Goal: Information Seeking & Learning: Find specific fact

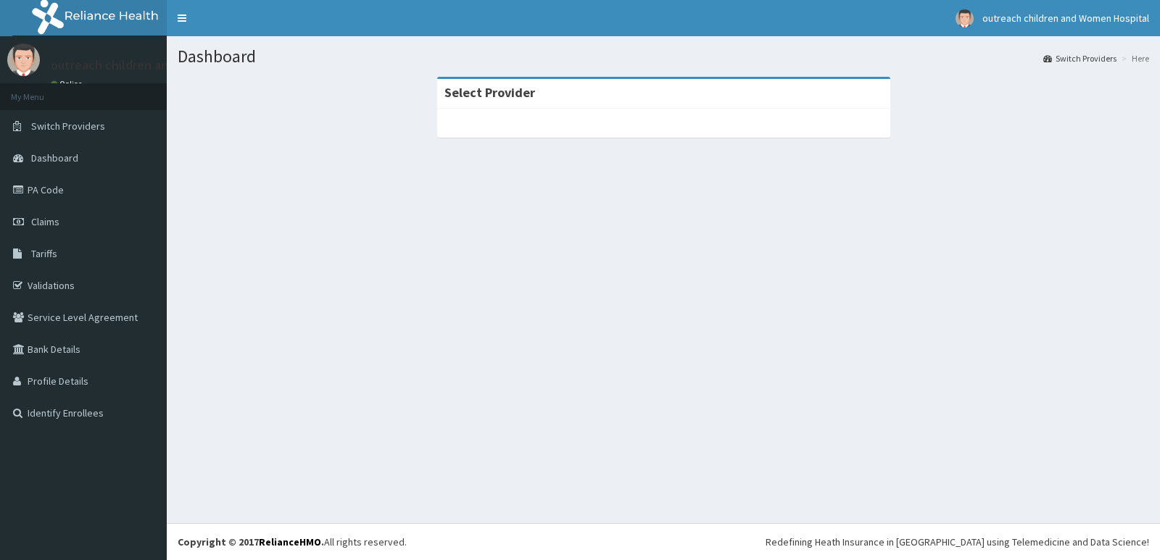
click at [29, 252] on link "Tariffs" at bounding box center [83, 254] width 167 height 32
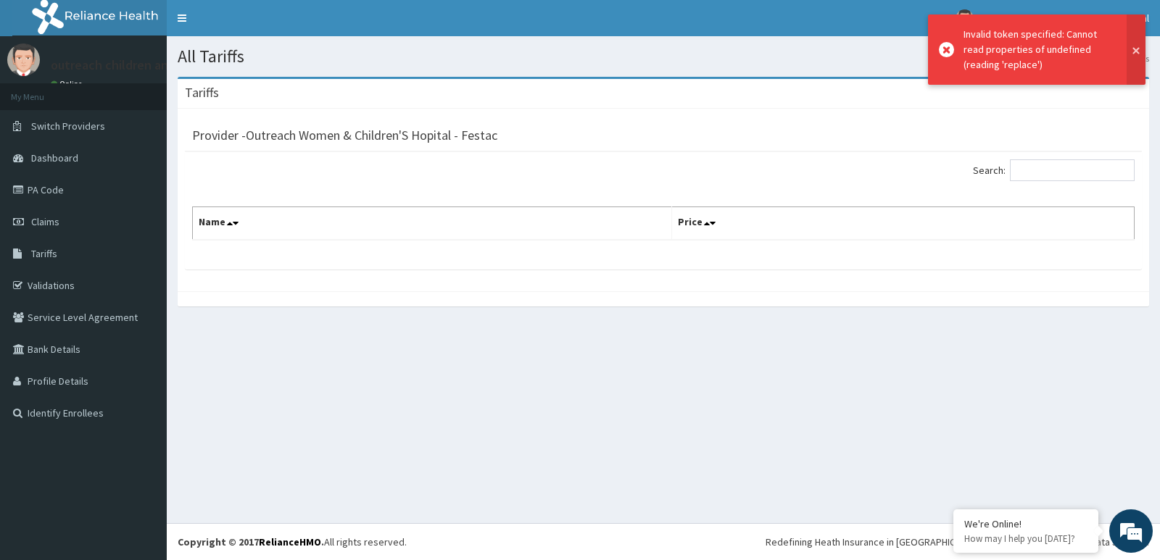
click at [1137, 60] on button at bounding box center [1136, 49] width 19 height 70
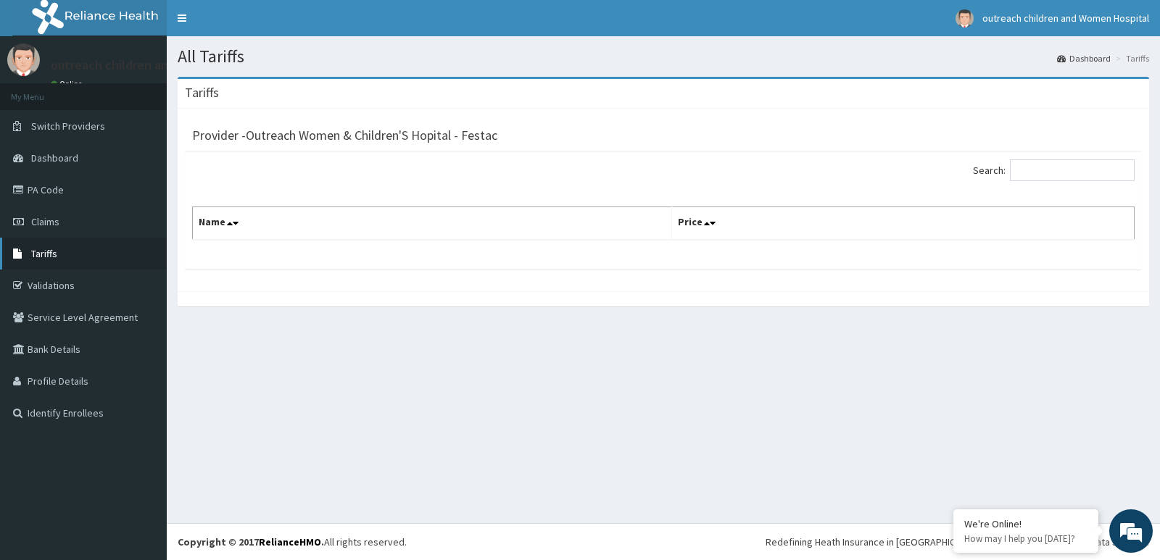
click at [81, 258] on link "Tariffs" at bounding box center [83, 254] width 167 height 32
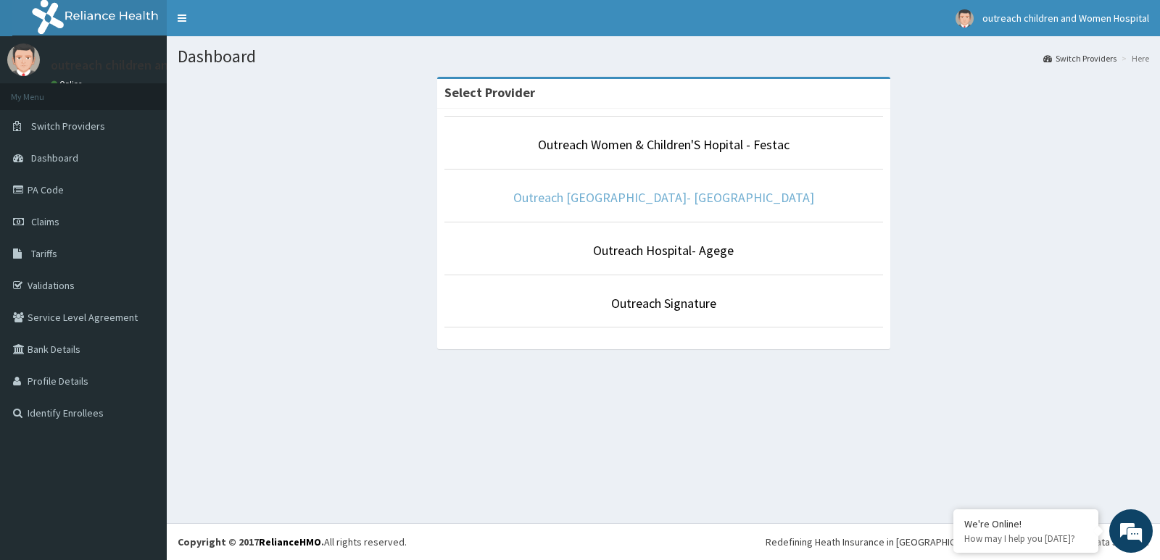
click at [634, 198] on link "Outreach Children's Hospital- Okota" at bounding box center [663, 197] width 301 height 17
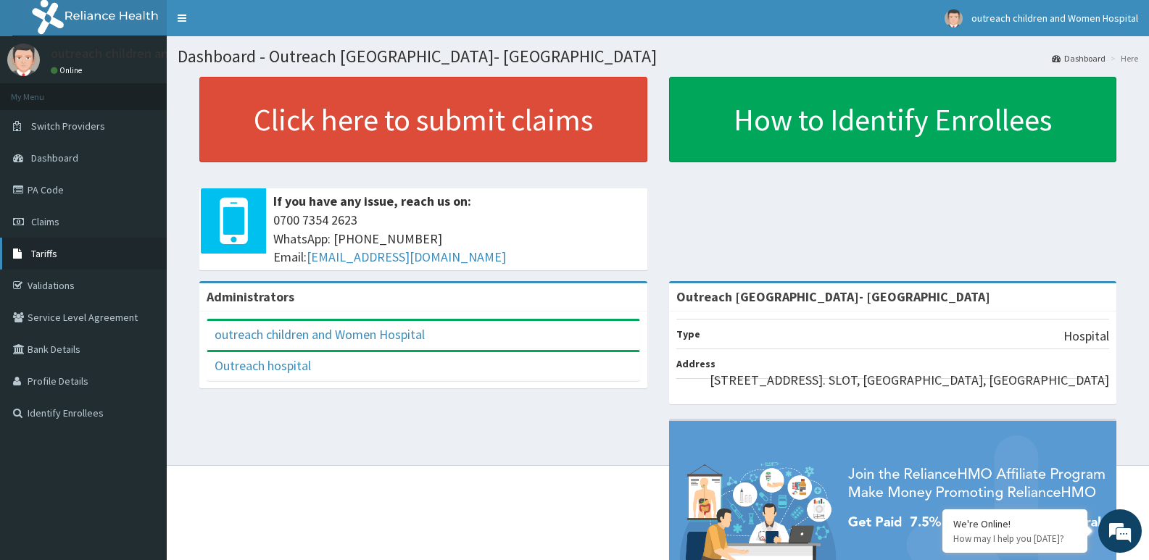
click at [42, 253] on span "Tariffs" at bounding box center [44, 253] width 26 height 13
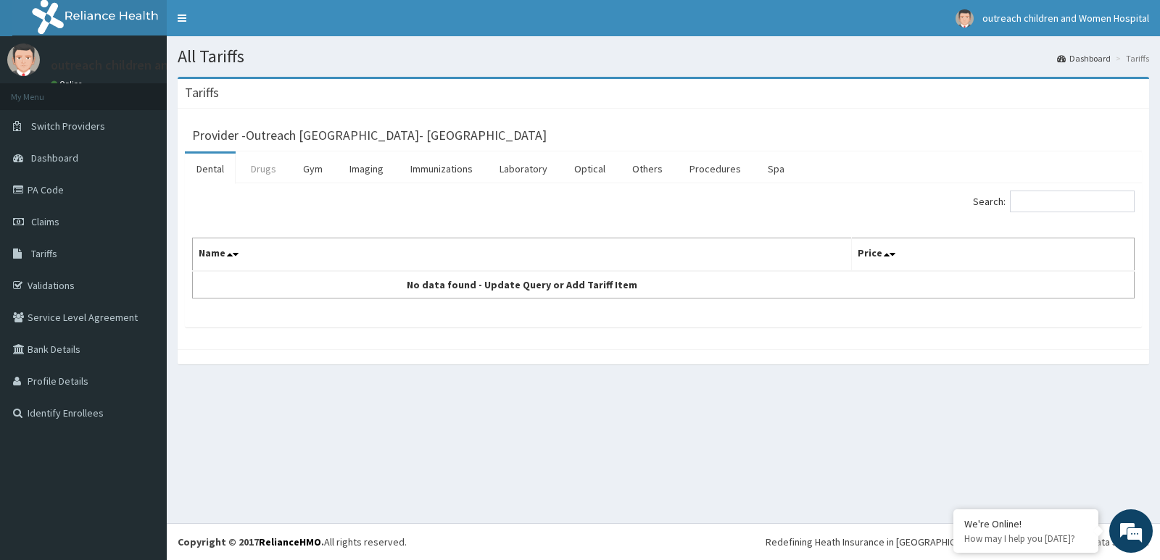
click at [267, 170] on link "Drugs" at bounding box center [263, 169] width 49 height 30
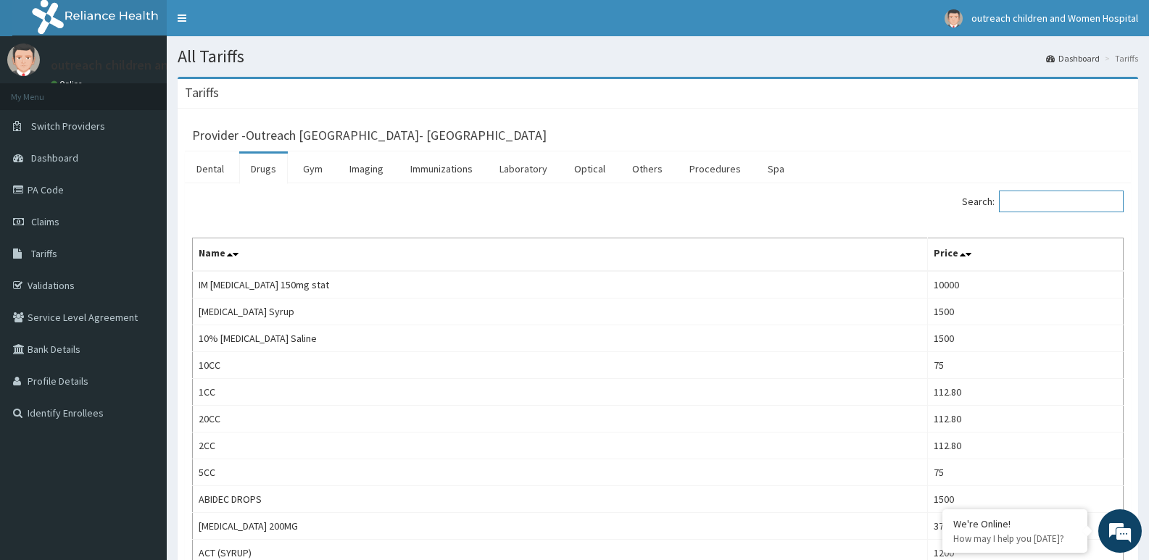
click at [1019, 201] on input "Search:" at bounding box center [1061, 202] width 125 height 22
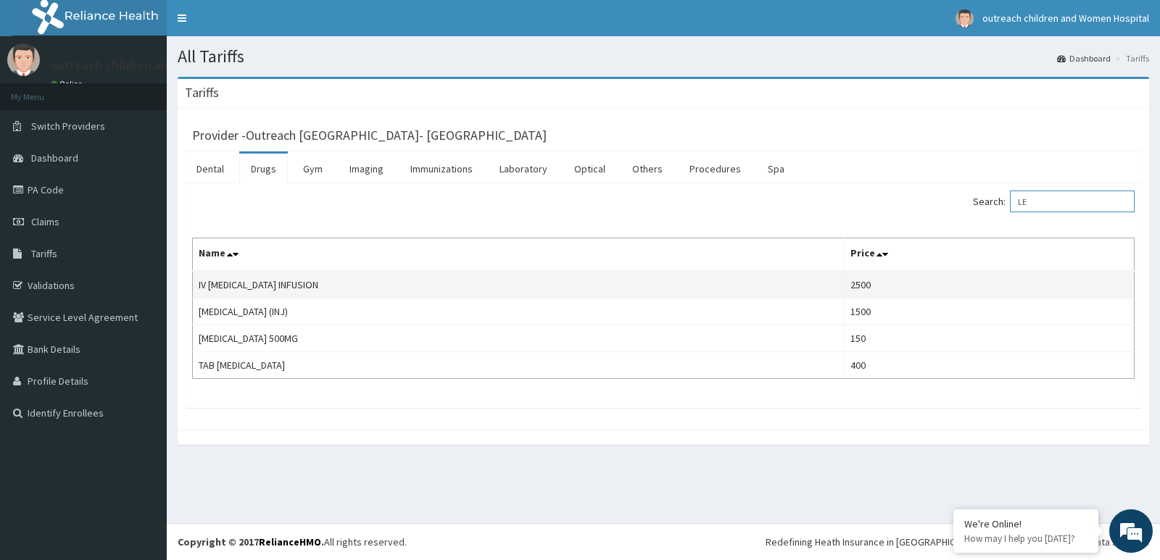
type input "L"
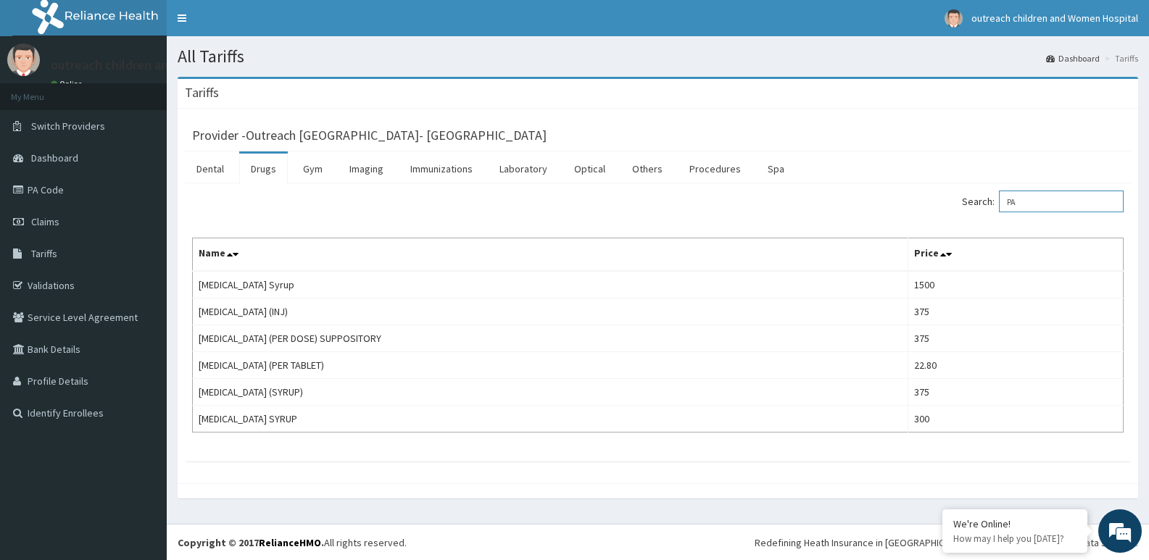
type input "P"
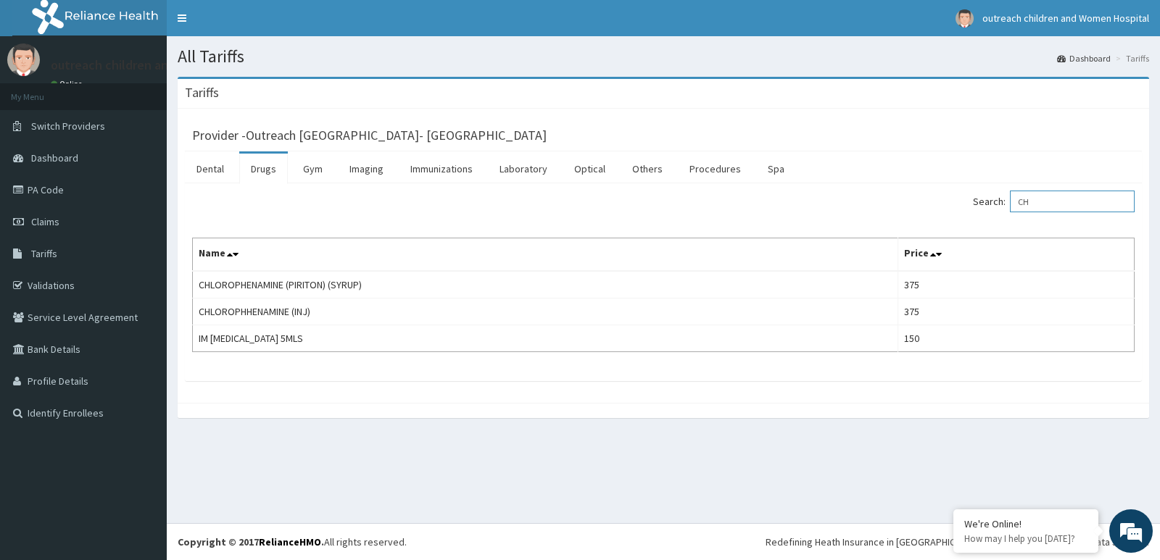
type input "C"
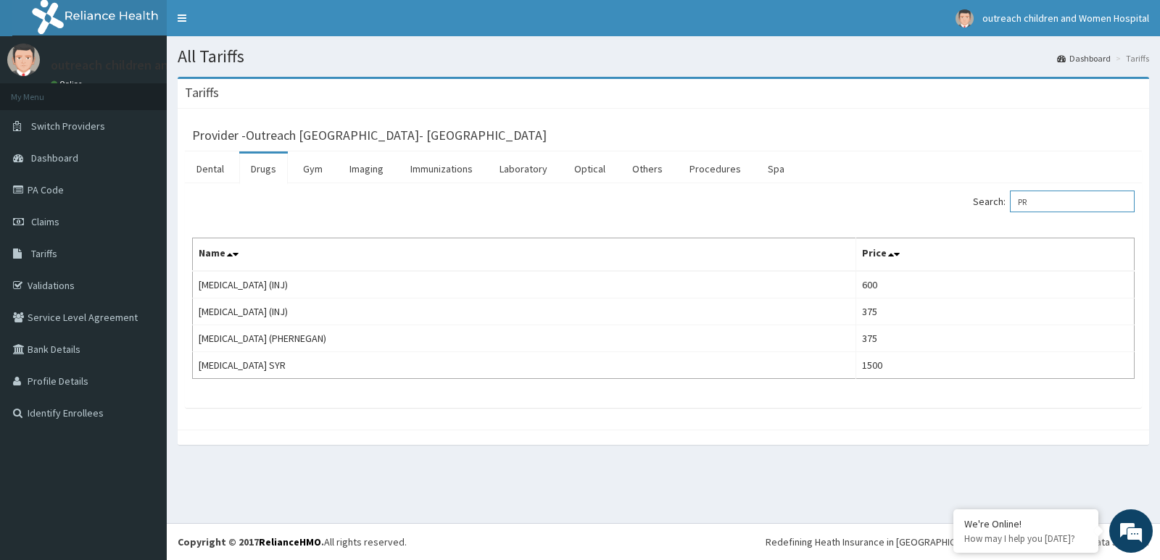
type input "P"
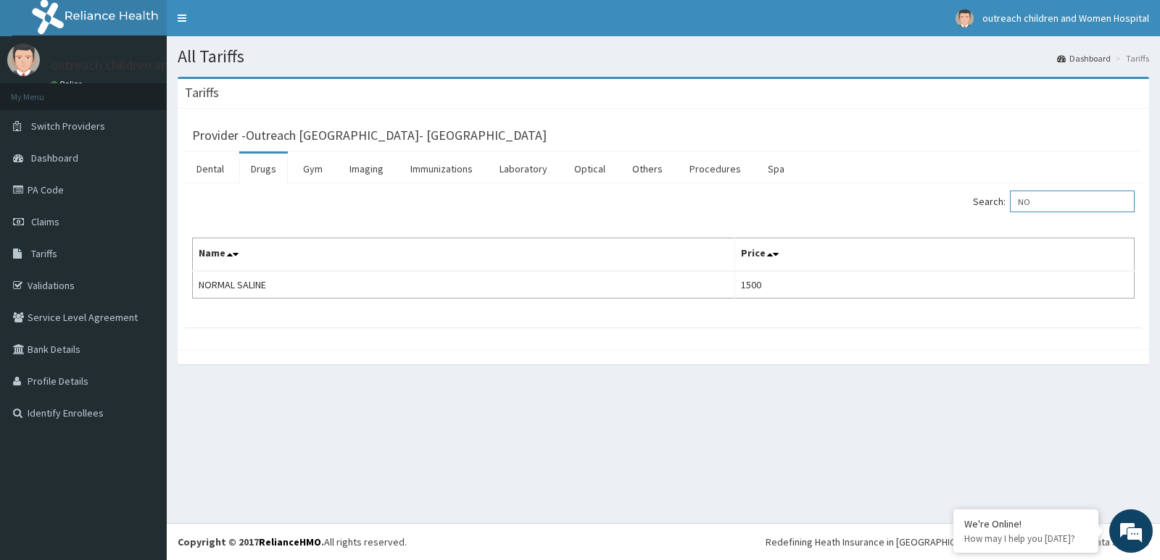
type input "N"
type input "M"
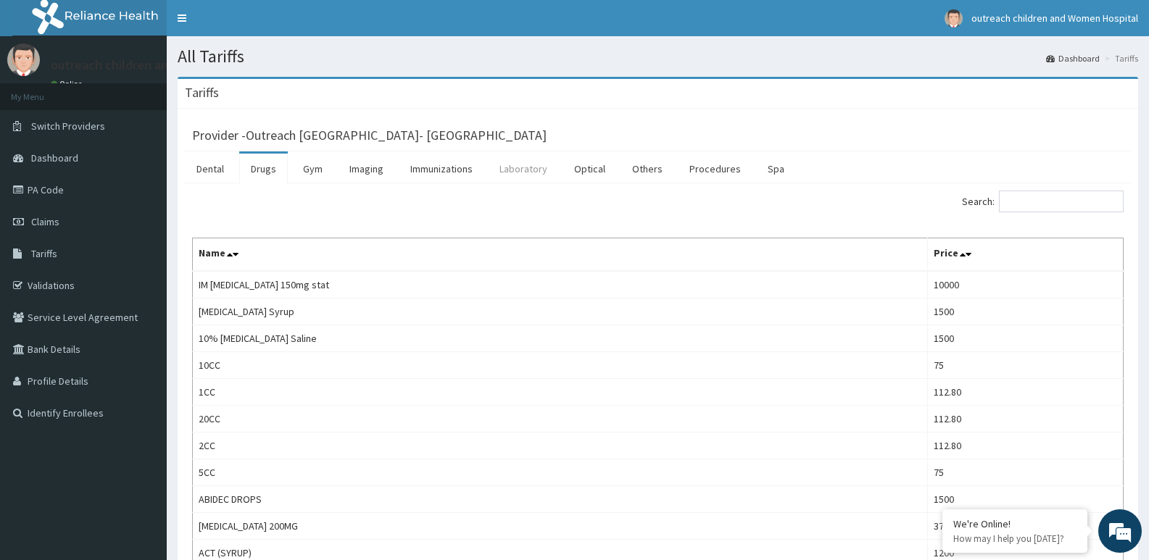
click at [518, 174] on link "Laboratory" at bounding box center [523, 169] width 71 height 30
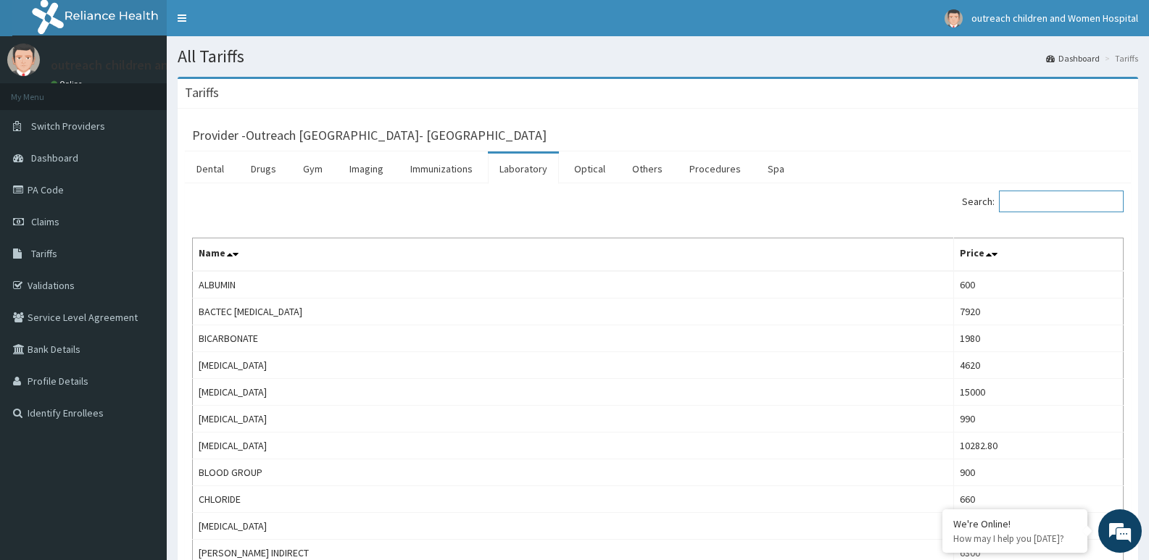
click at [1036, 199] on input "Search:" at bounding box center [1061, 202] width 125 height 22
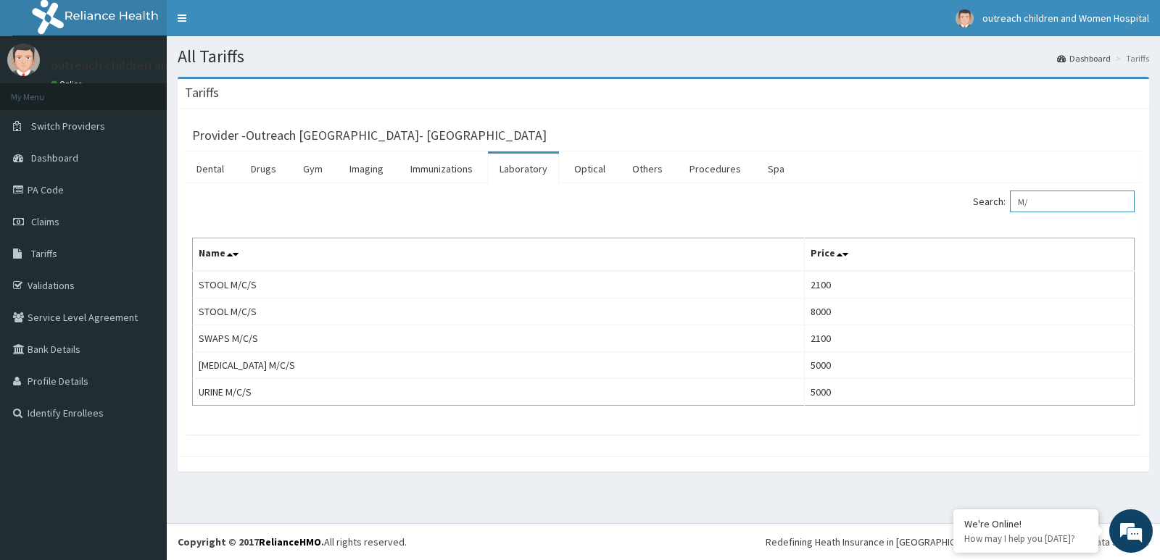
type input "M"
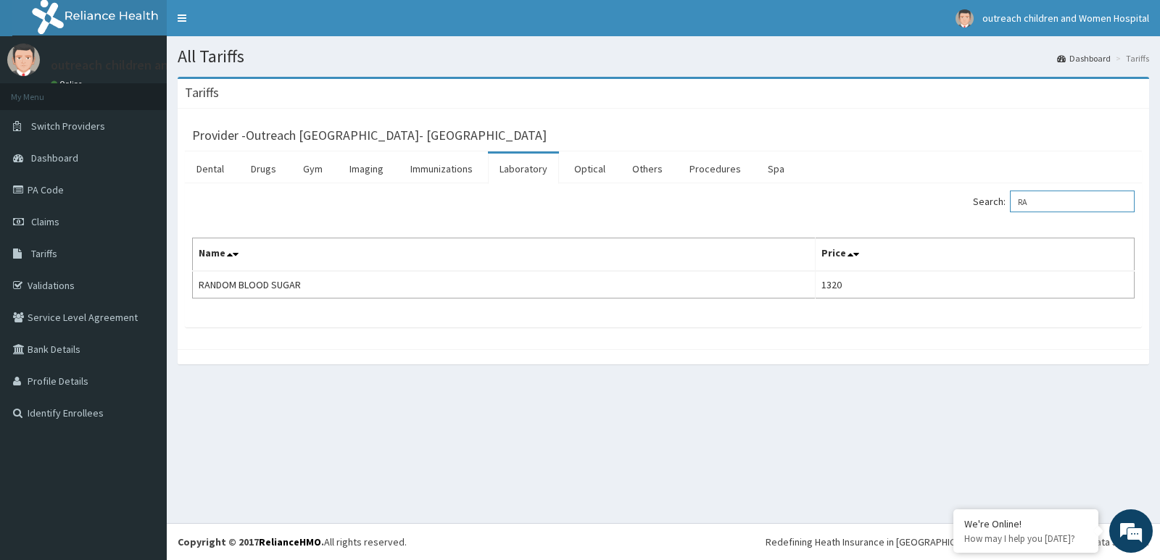
type input "R"
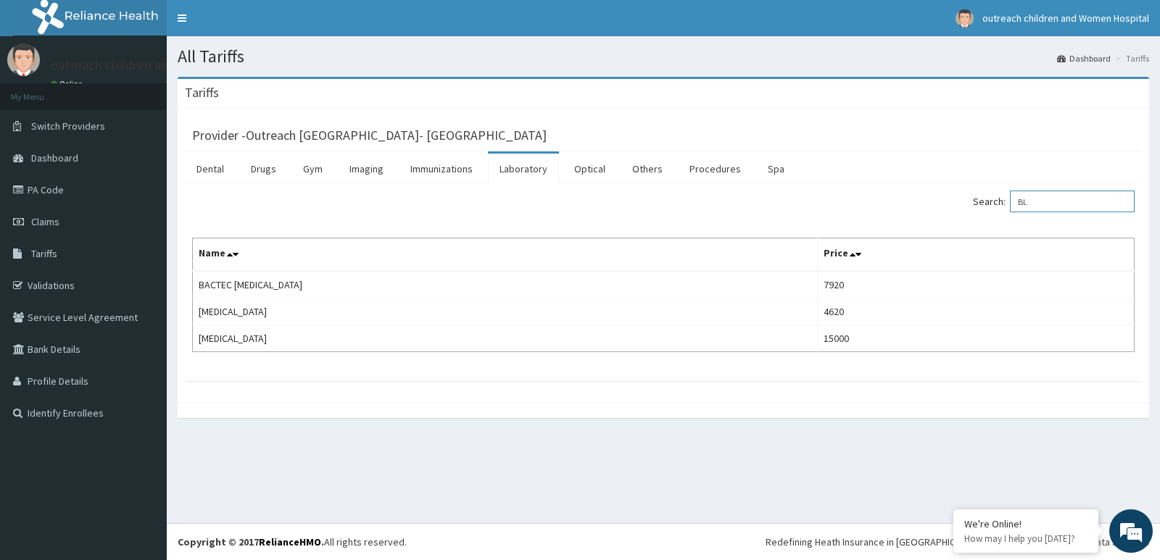
type input "B"
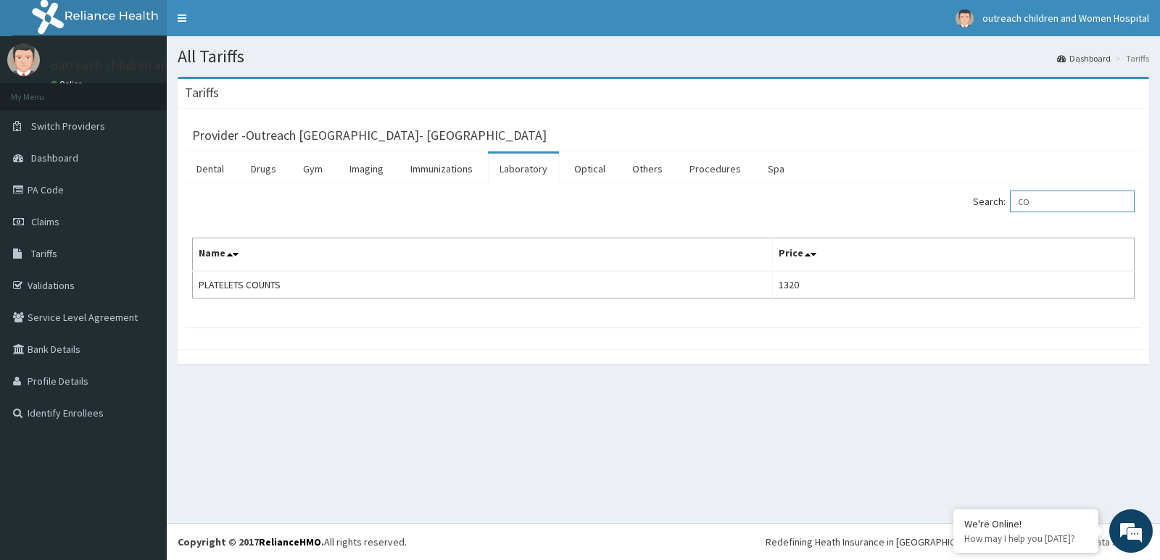
type input "C"
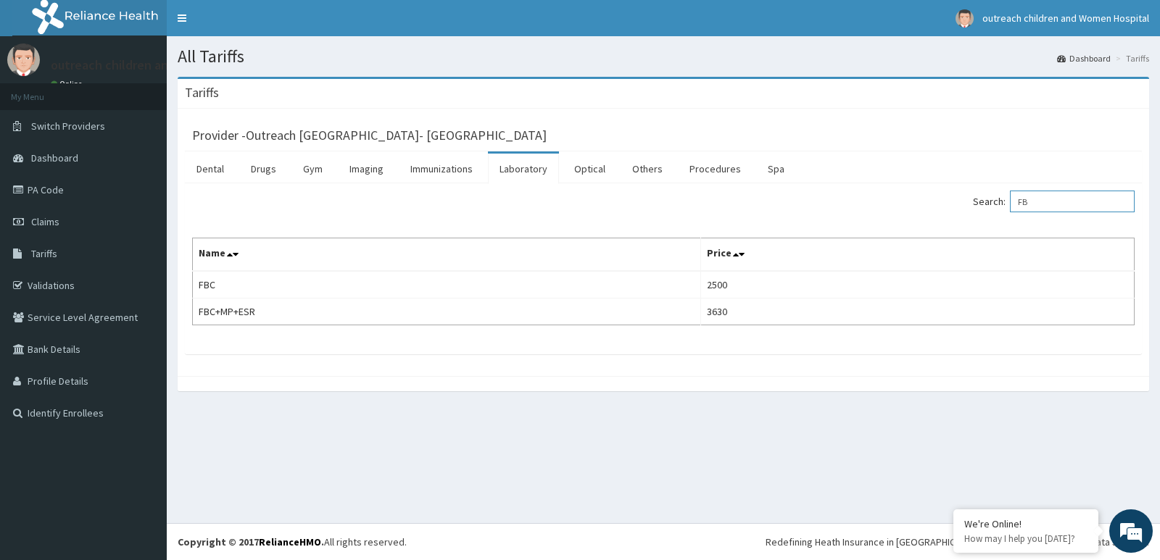
type input "F"
type input "M"
type input "E"
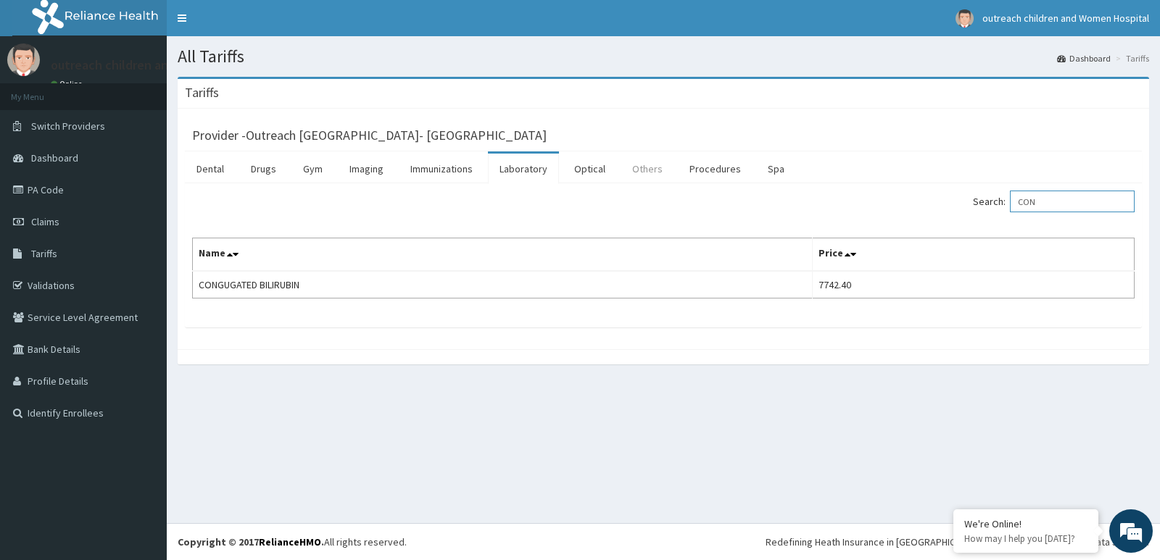
type input "CON"
click at [638, 167] on link "Others" at bounding box center [648, 169] width 54 height 30
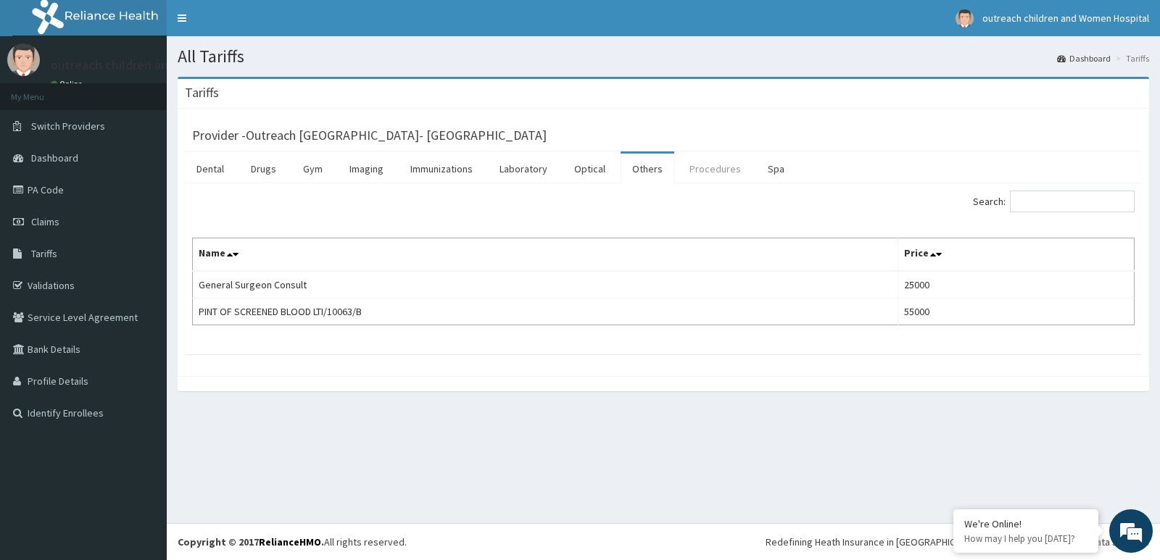
click at [723, 178] on link "Procedures" at bounding box center [715, 169] width 75 height 30
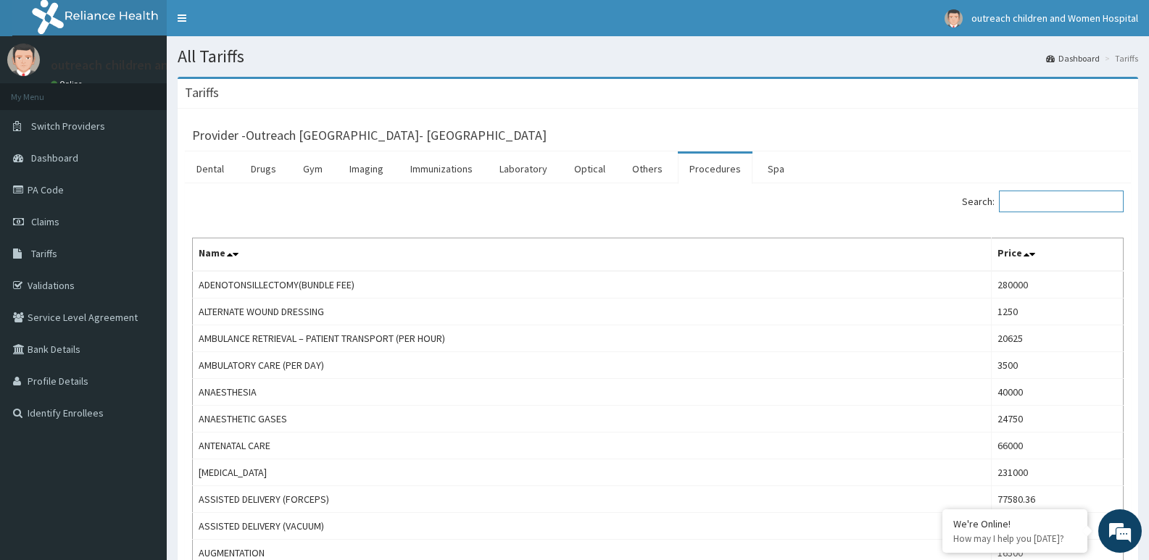
click at [1061, 203] on input "Search:" at bounding box center [1061, 202] width 125 height 22
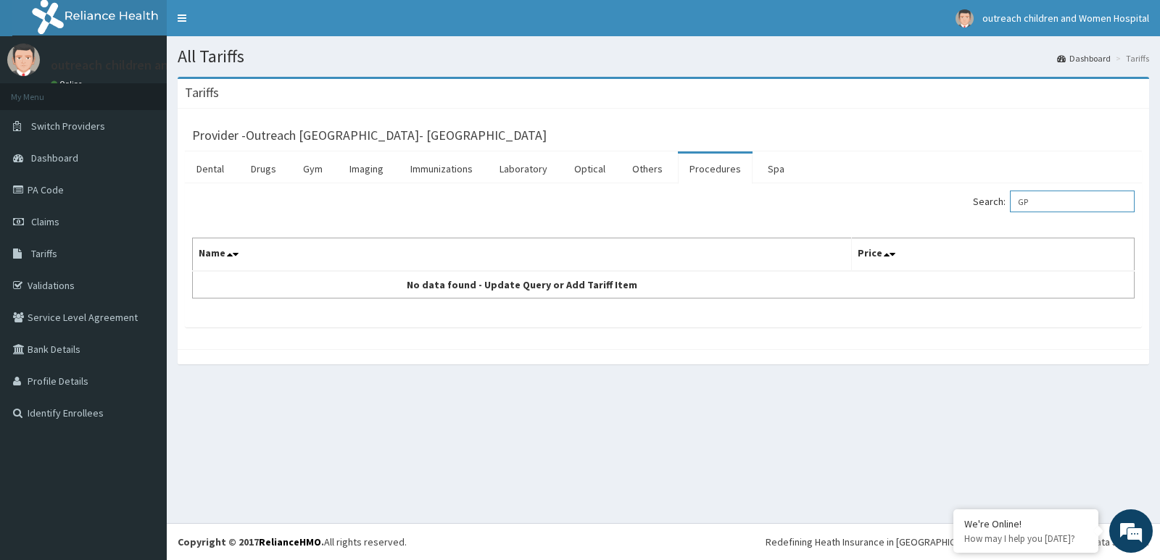
type input "G"
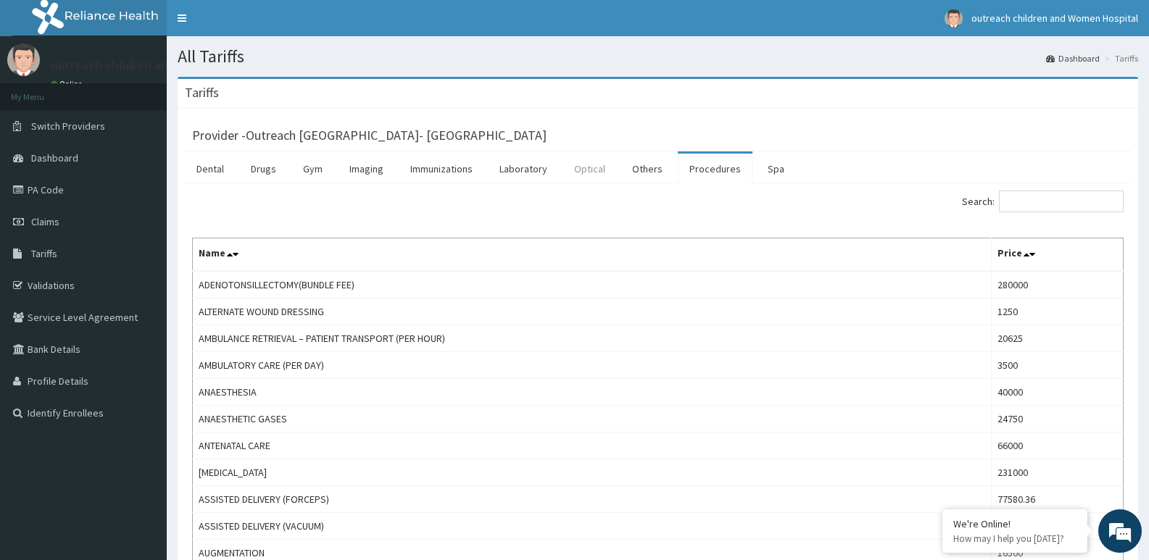
click at [590, 171] on link "Optical" at bounding box center [590, 169] width 54 height 30
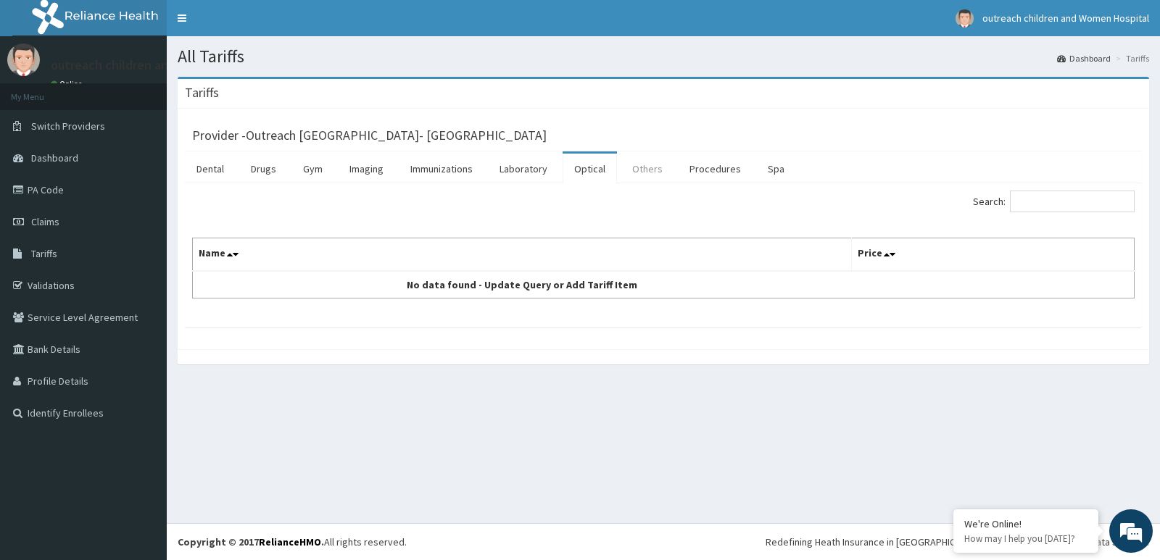
click at [638, 173] on link "Others" at bounding box center [648, 169] width 54 height 30
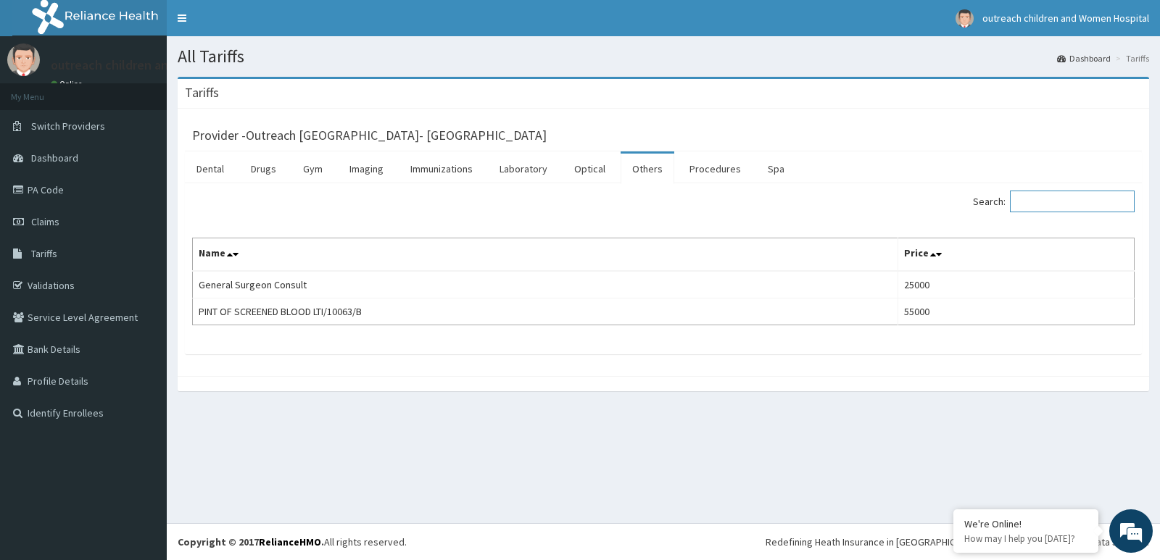
click at [1029, 205] on input "Search:" at bounding box center [1072, 202] width 125 height 22
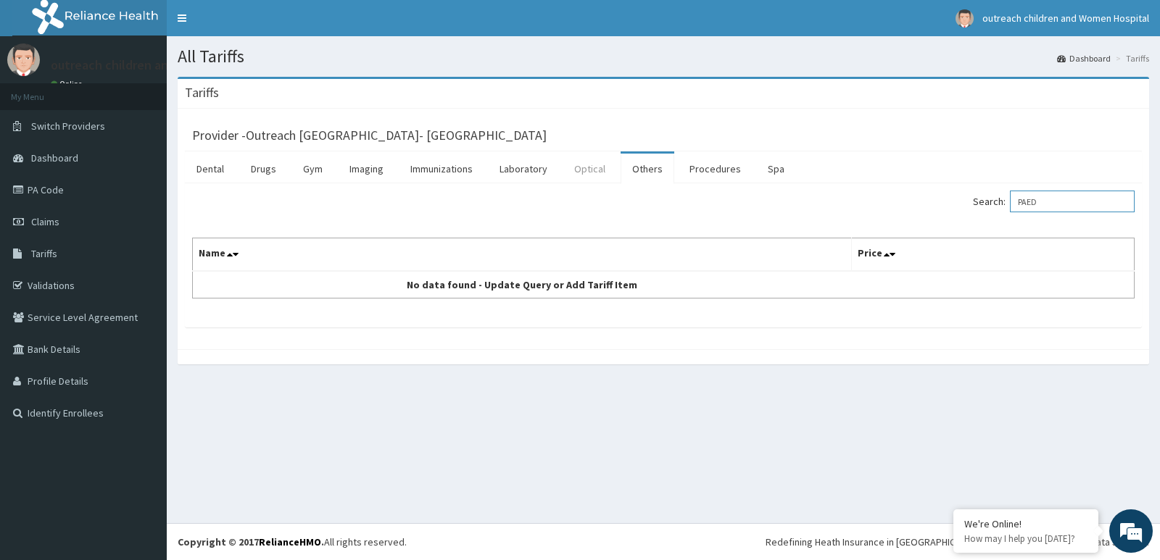
type input "PAED"
click at [585, 175] on link "Optical" at bounding box center [590, 169] width 54 height 30
click at [647, 171] on link "Others" at bounding box center [648, 169] width 54 height 30
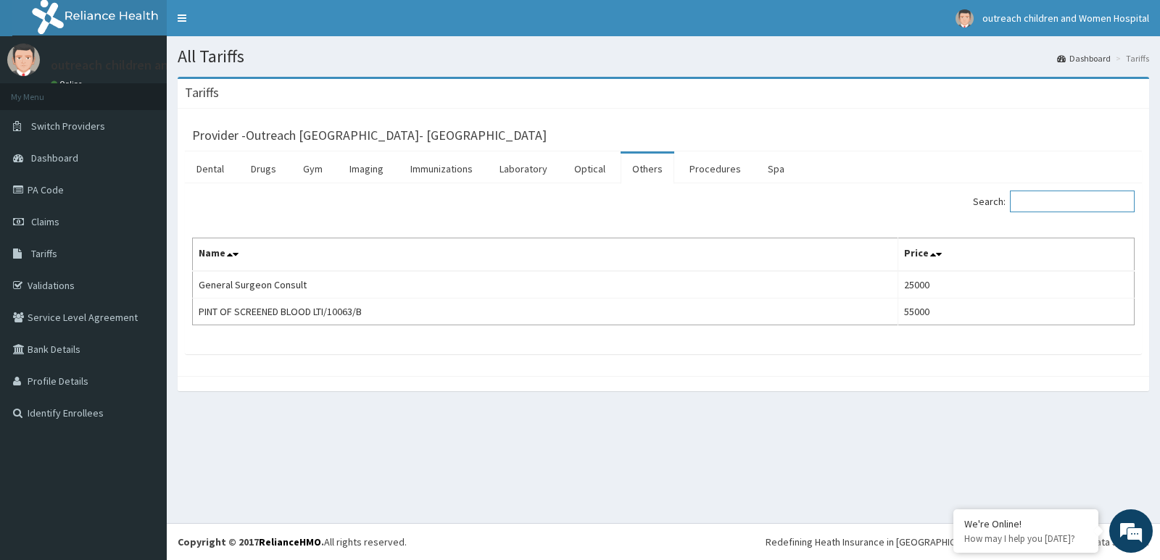
drag, startPoint x: 1032, startPoint y: 199, endPoint x: 991, endPoint y: 200, distance: 41.3
click at [1032, 200] on input "Search:" at bounding box center [1072, 202] width 125 height 22
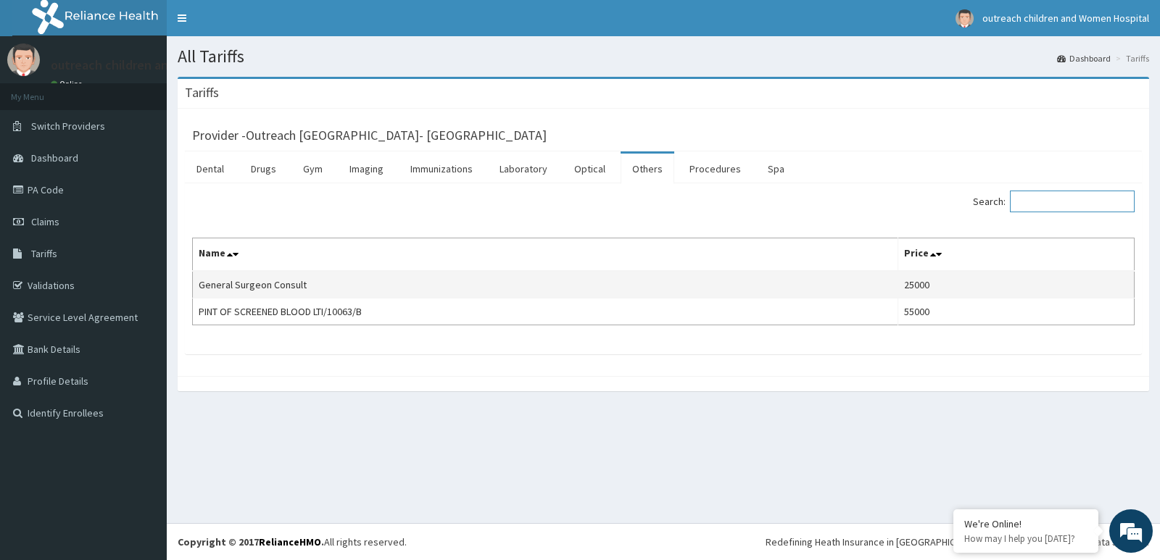
type input "*"
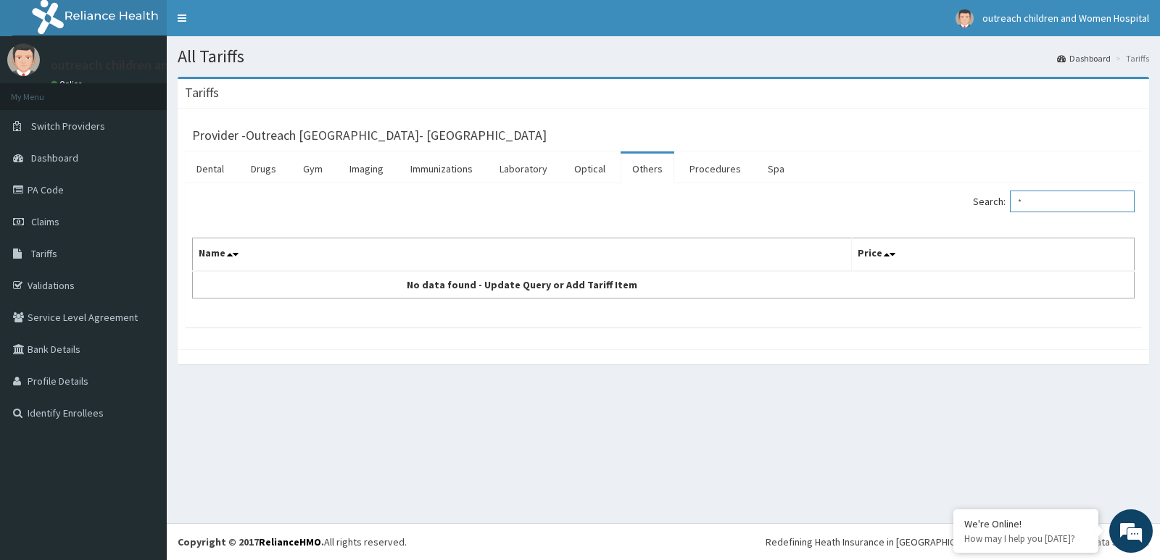
click at [1040, 199] on input "*" at bounding box center [1072, 202] width 125 height 22
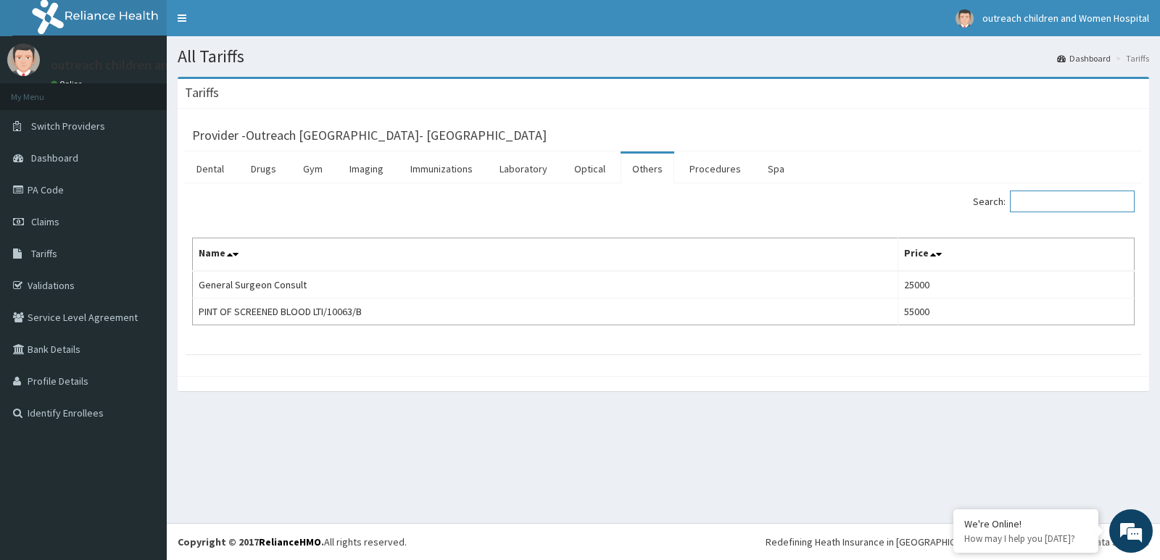
click at [1034, 206] on input "Search:" at bounding box center [1072, 202] width 125 height 22
click at [783, 173] on link "Spa" at bounding box center [776, 169] width 40 height 30
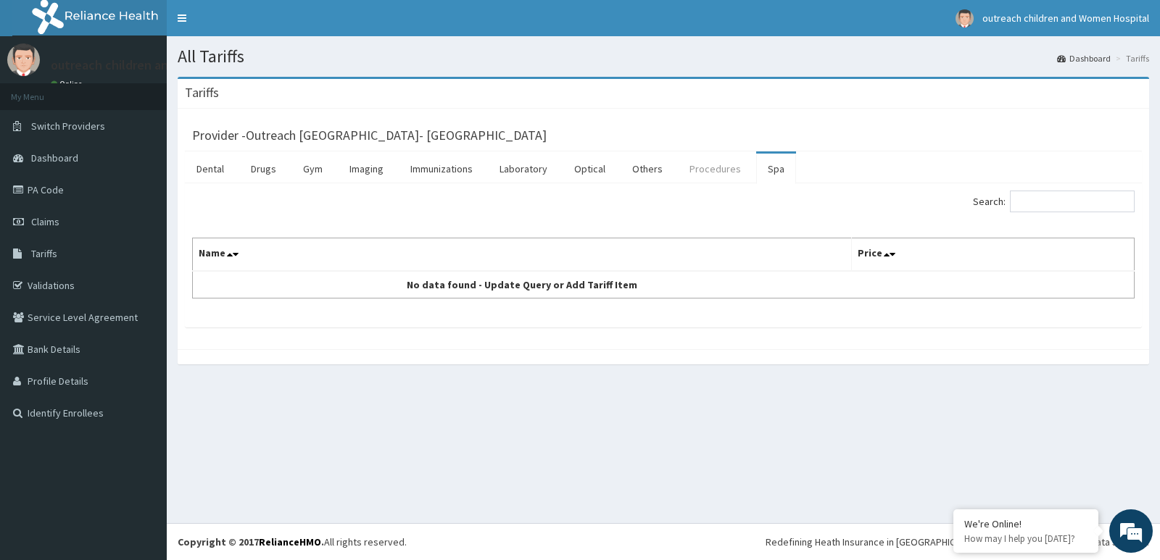
click at [683, 164] on link "Procedures" at bounding box center [715, 169] width 75 height 30
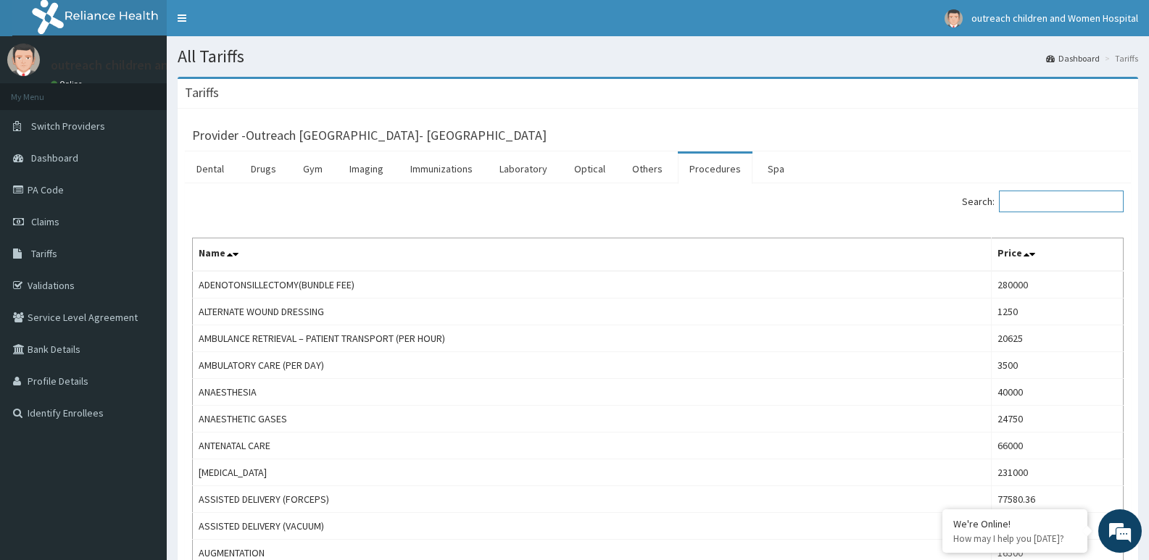
click at [1014, 196] on input "Search:" at bounding box center [1061, 202] width 125 height 22
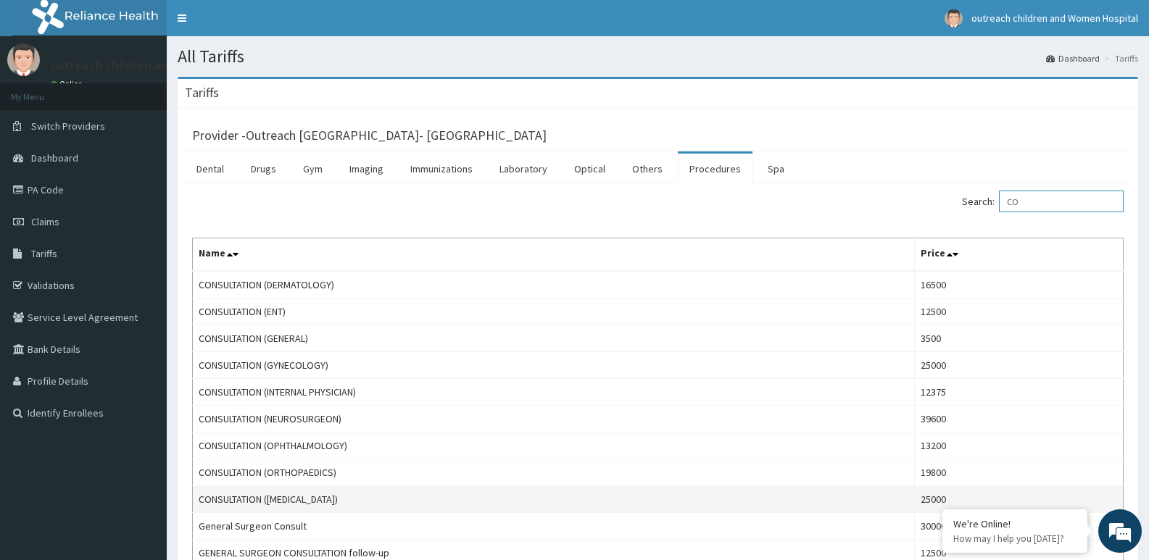
type input "C"
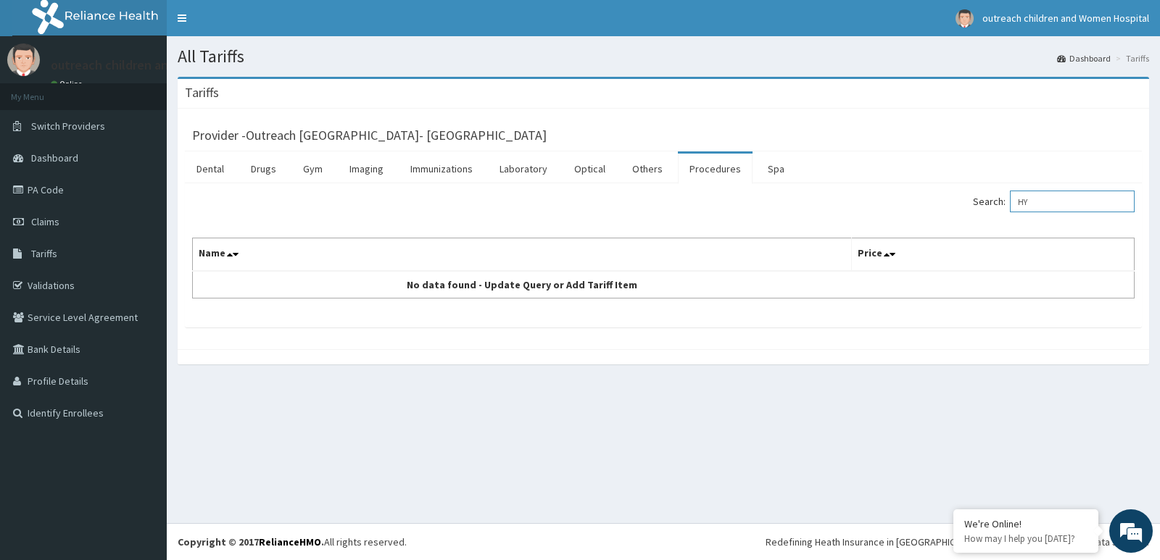
type input "H"
type input "ARTE"
click at [254, 169] on link "Drugs" at bounding box center [263, 169] width 49 height 30
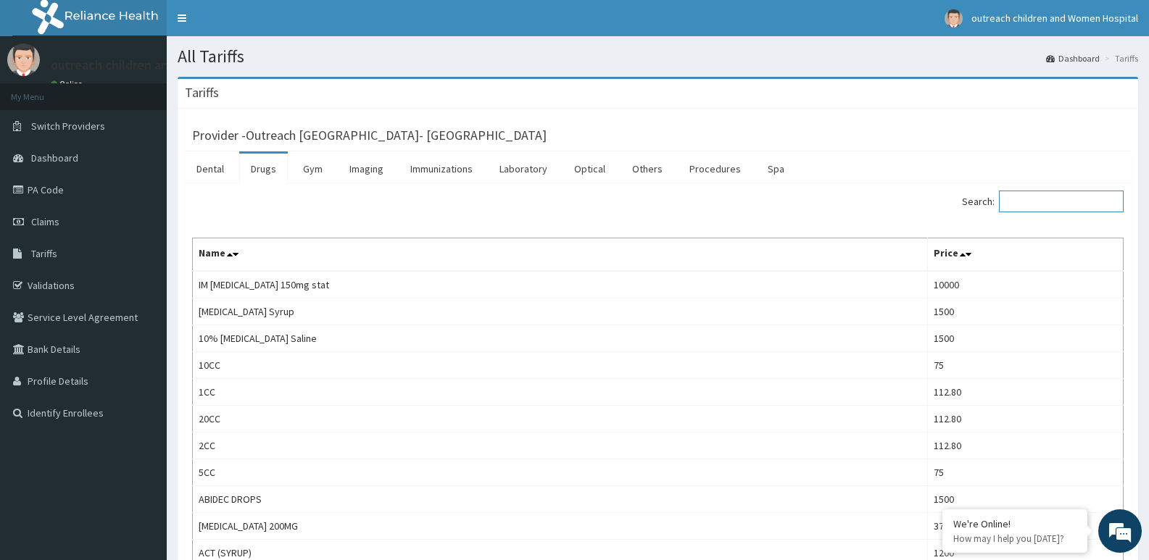
drag, startPoint x: 1025, startPoint y: 198, endPoint x: 1008, endPoint y: 203, distance: 17.4
click at [1025, 199] on input "Search:" at bounding box center [1061, 202] width 125 height 22
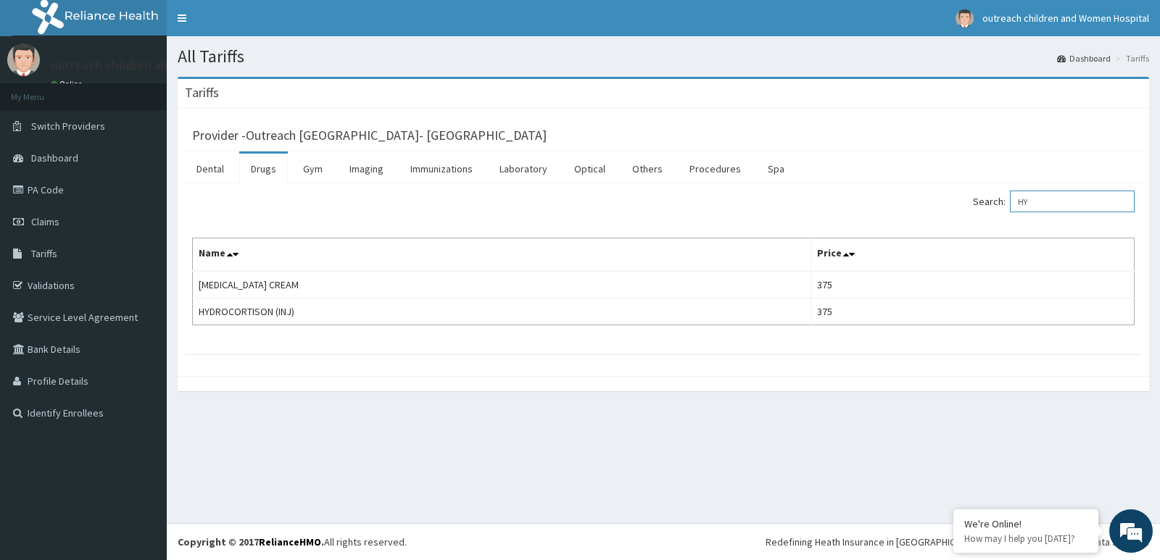
type input "H"
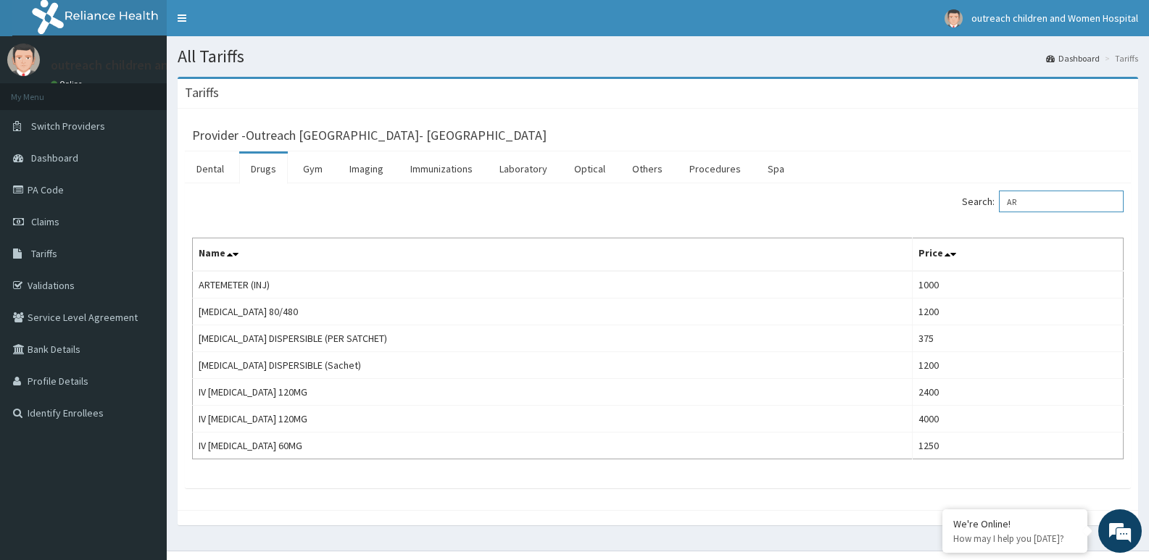
type input "A"
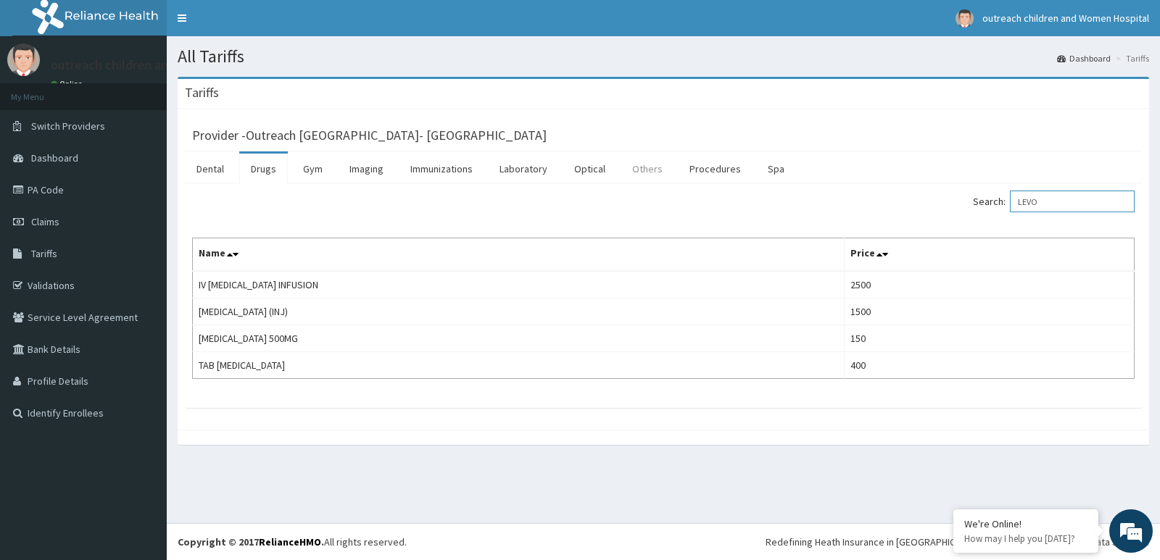
type input "LEVO"
click at [649, 171] on link "Others" at bounding box center [648, 169] width 54 height 30
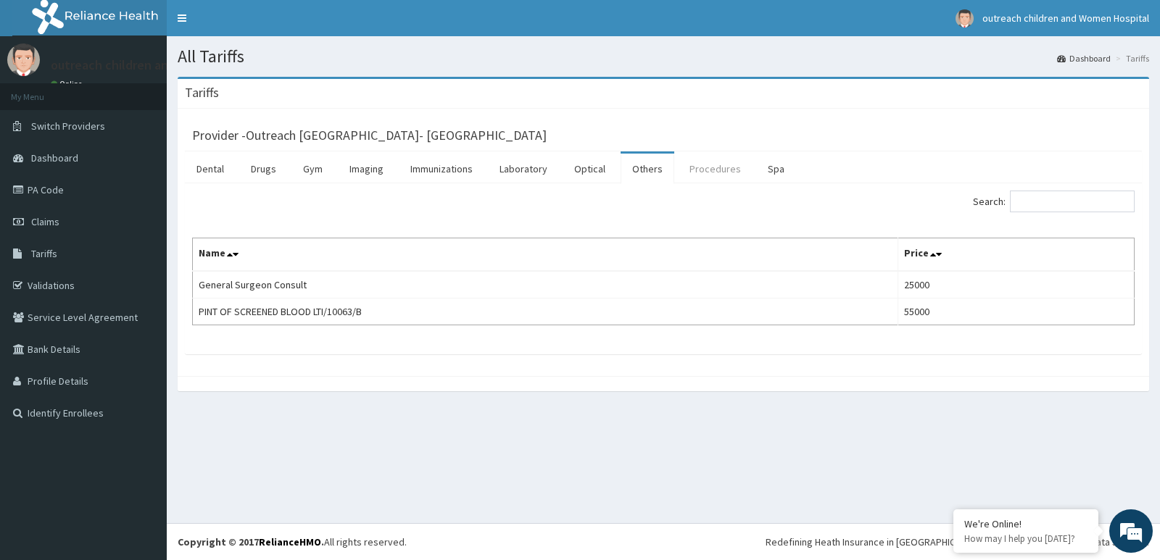
click at [706, 165] on link "Procedures" at bounding box center [715, 169] width 75 height 30
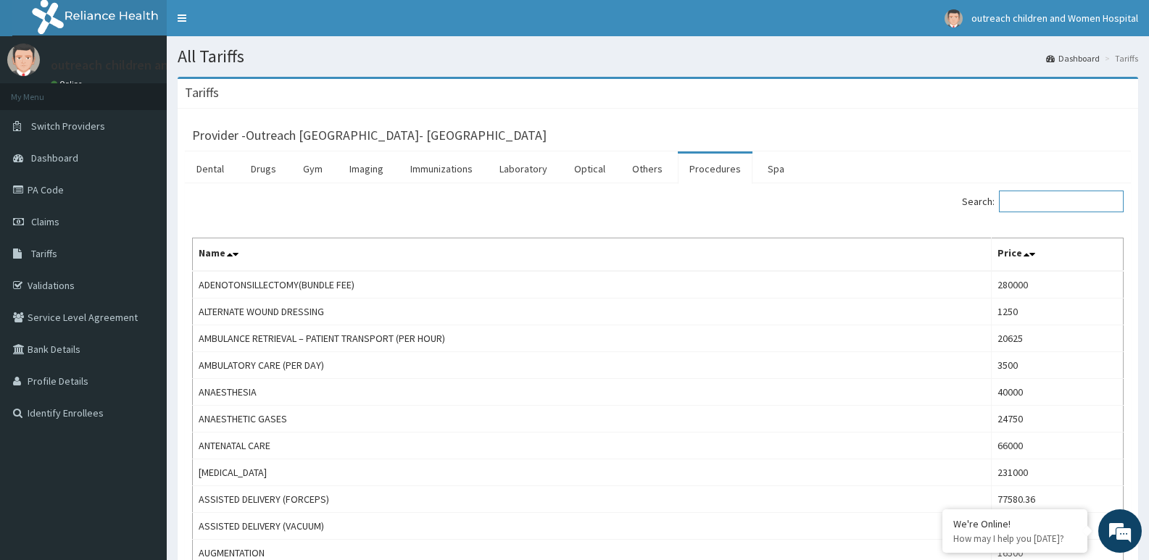
click at [1029, 203] on input "Search:" at bounding box center [1061, 202] width 125 height 22
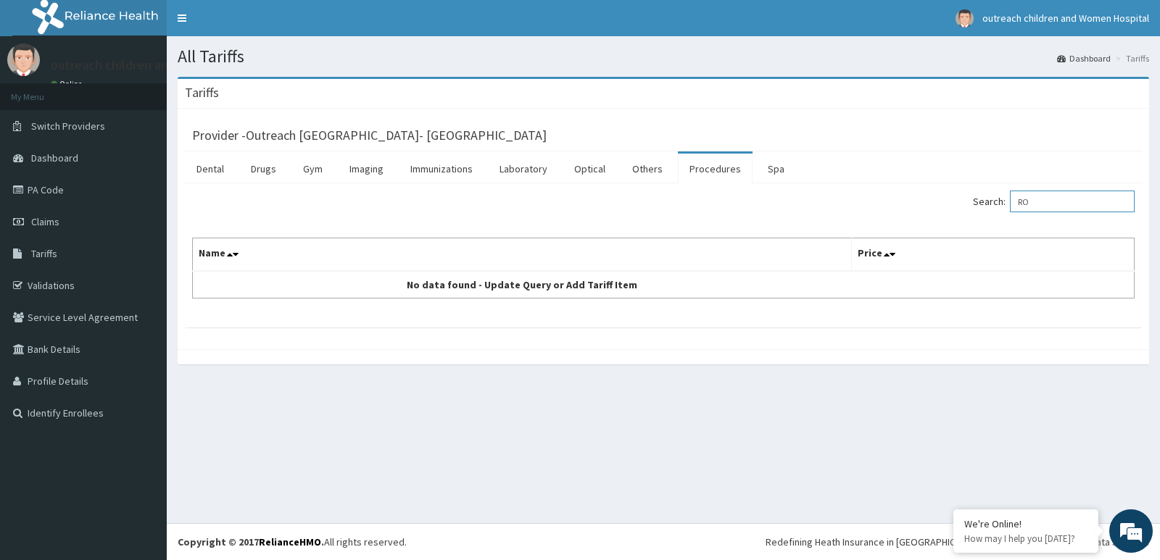
type input "R"
type input "W"
type input "ACCOMO"
click at [664, 169] on link "Others" at bounding box center [648, 169] width 54 height 30
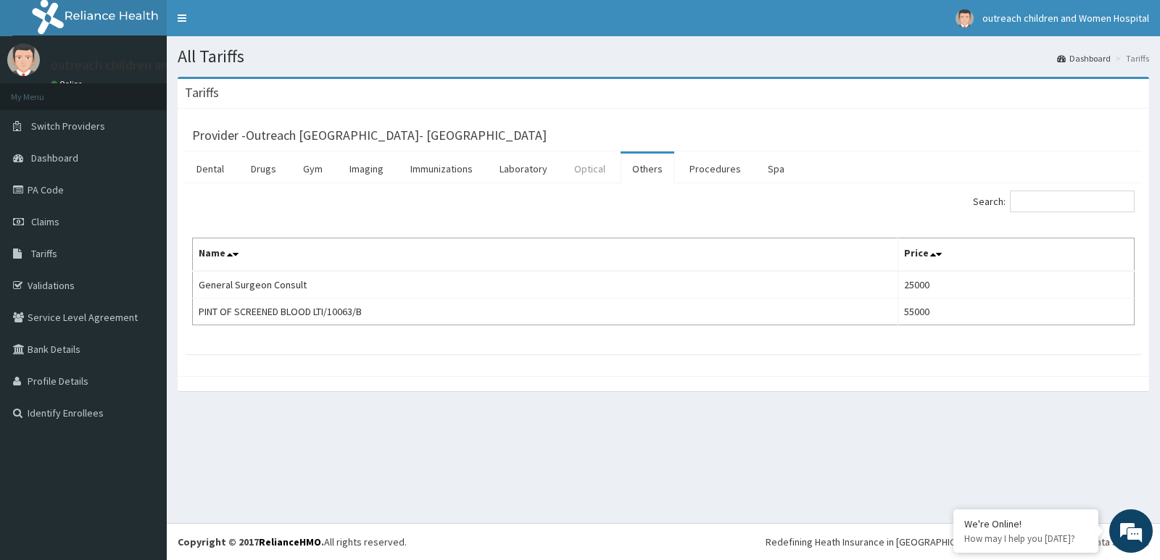
click at [582, 167] on link "Optical" at bounding box center [590, 169] width 54 height 30
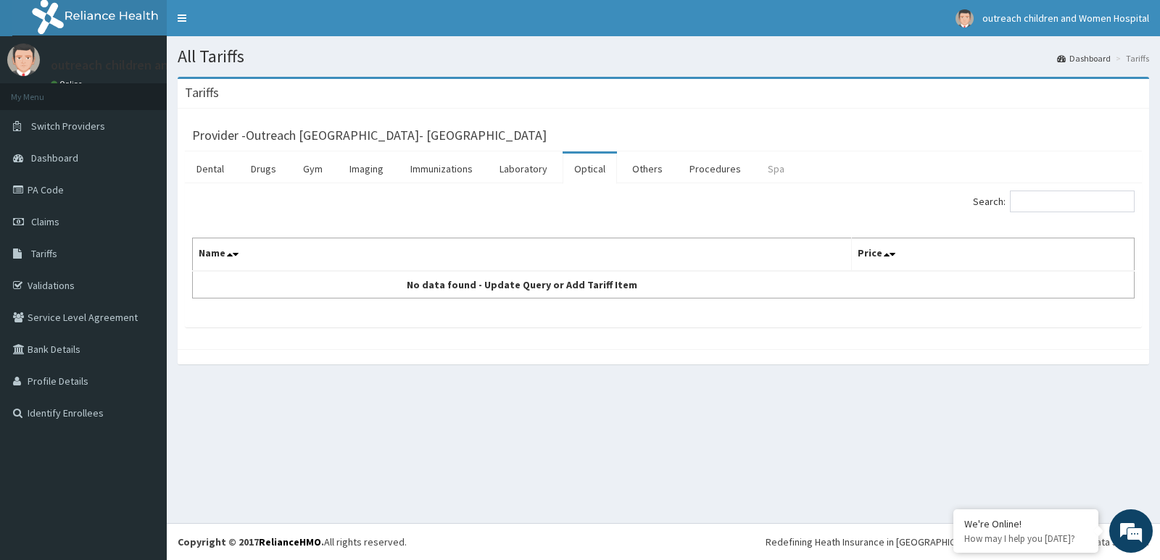
click at [759, 174] on link "Spa" at bounding box center [776, 169] width 40 height 30
click at [1052, 205] on input "Search:" at bounding box center [1072, 202] width 125 height 22
type input "A"
click at [737, 170] on link "Procedures" at bounding box center [715, 169] width 75 height 30
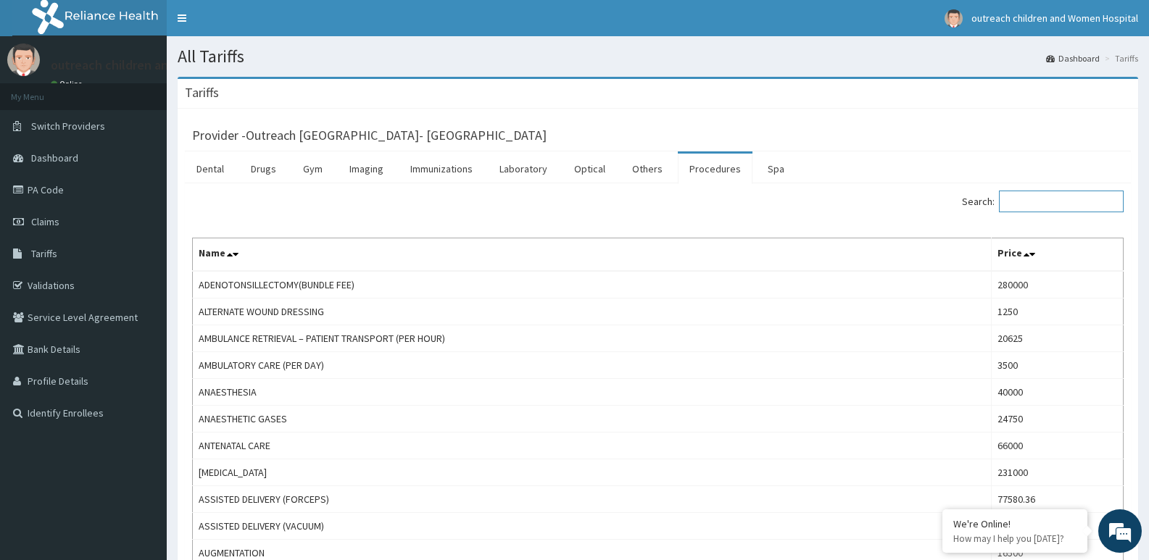
click at [1053, 202] on input "Search:" at bounding box center [1061, 202] width 125 height 22
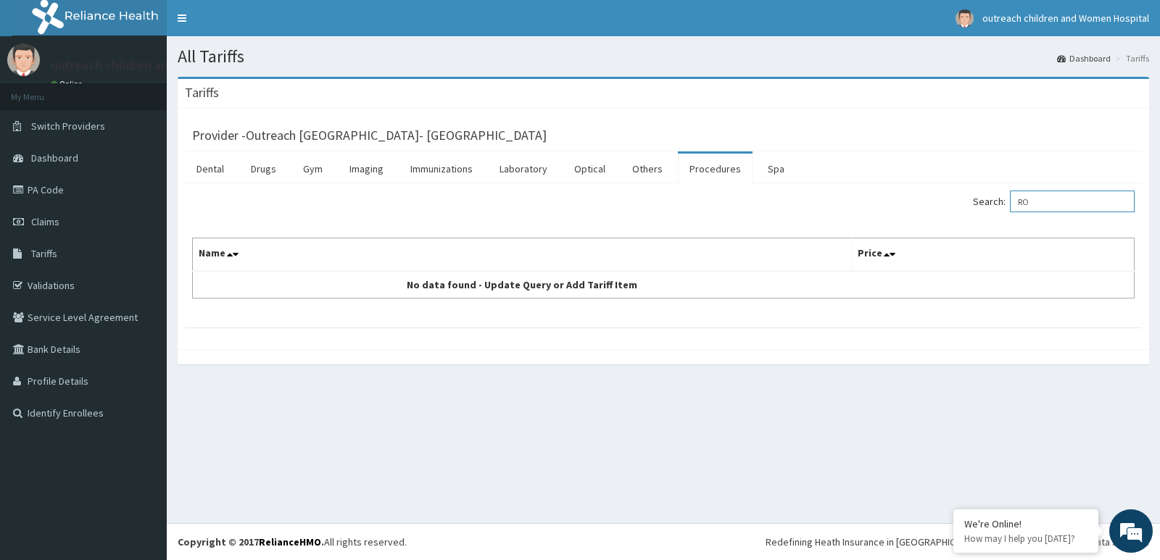
type input "R"
type input "A"
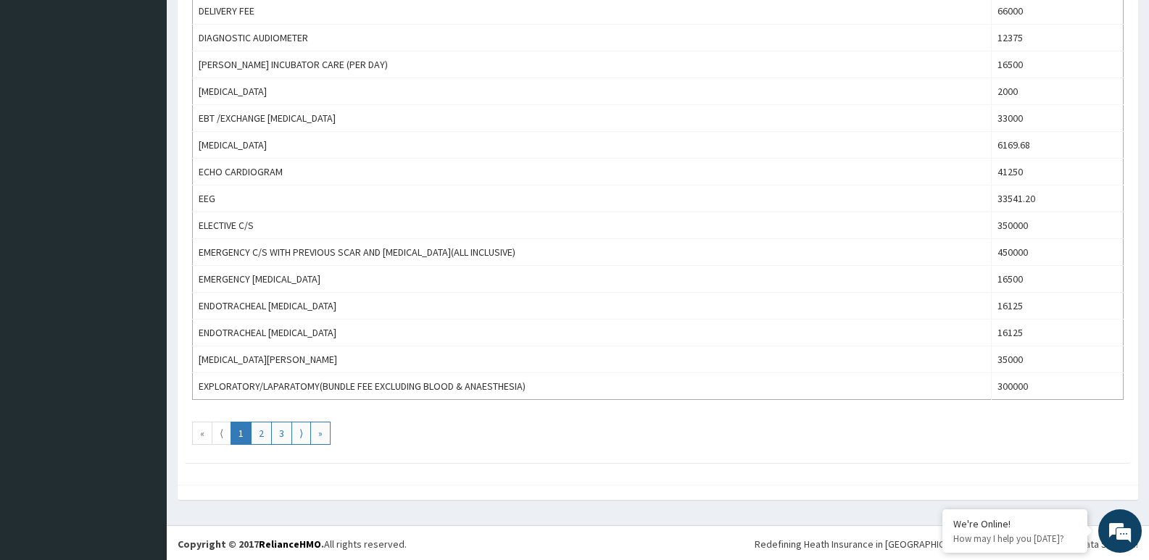
scroll to position [1215, 0]
click at [264, 441] on link "2" at bounding box center [261, 431] width 21 height 23
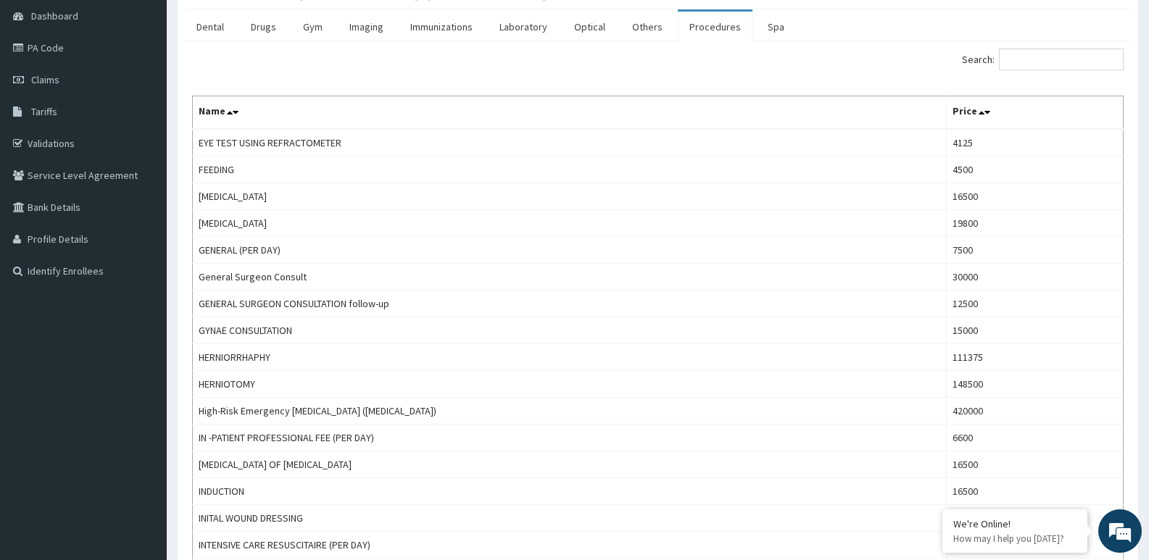
scroll to position [0, 0]
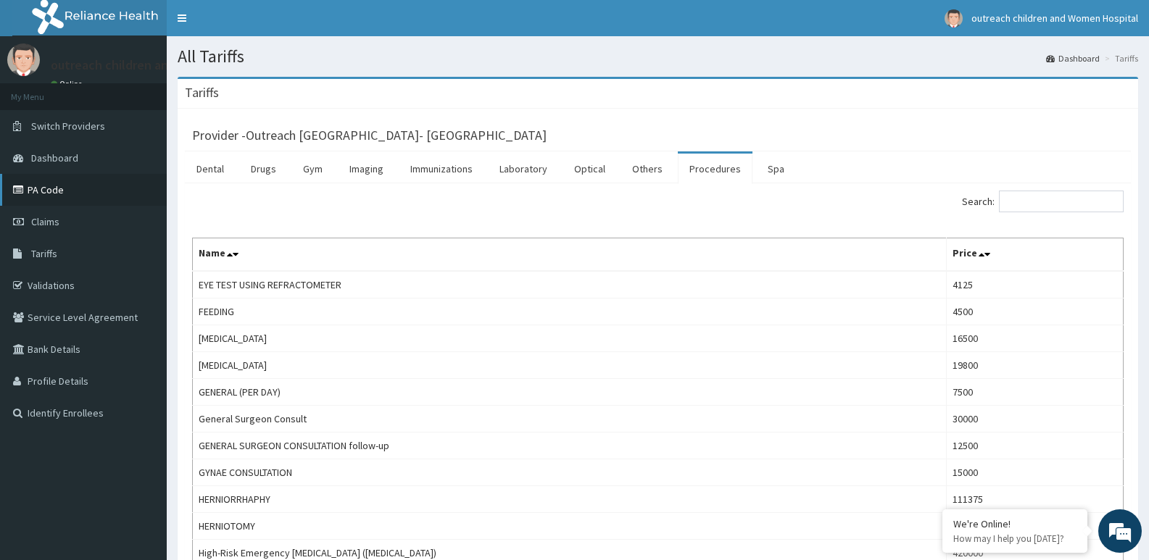
click at [68, 186] on link "PA Code" at bounding box center [83, 190] width 167 height 32
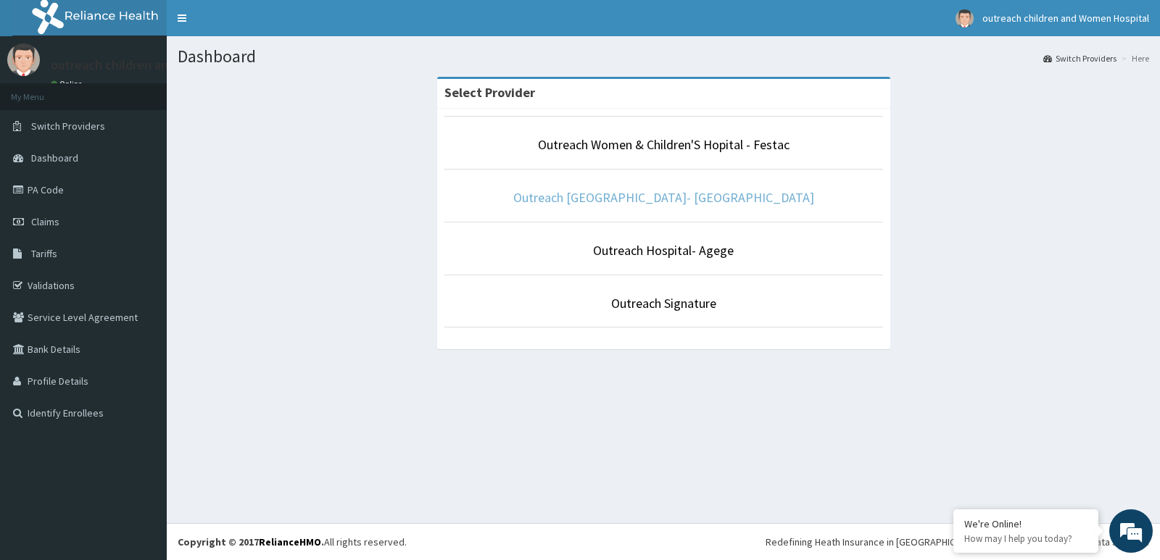
click at [615, 196] on link "Outreach Children's Hospital- Okota" at bounding box center [663, 197] width 301 height 17
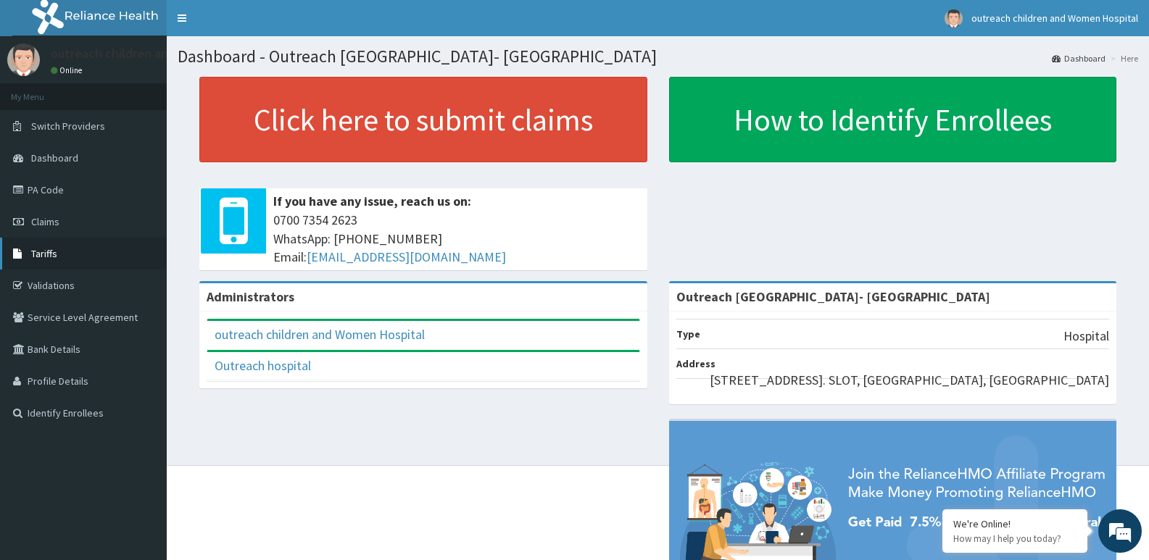
click at [91, 257] on link "Tariffs" at bounding box center [83, 254] width 167 height 32
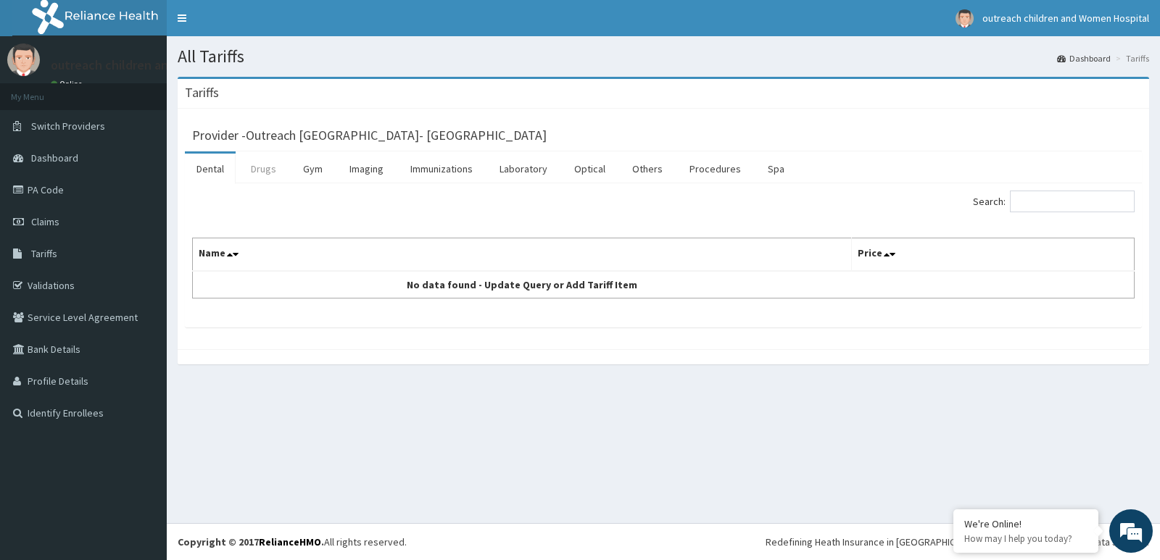
click at [275, 165] on link "Drugs" at bounding box center [263, 169] width 49 height 30
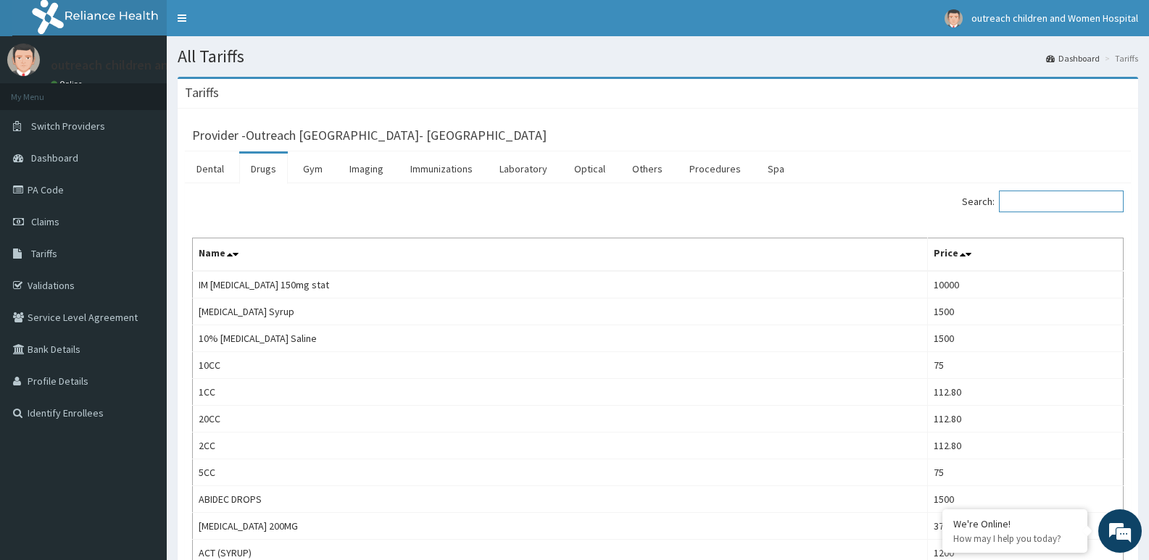
click at [1027, 203] on input "Search:" at bounding box center [1061, 202] width 125 height 22
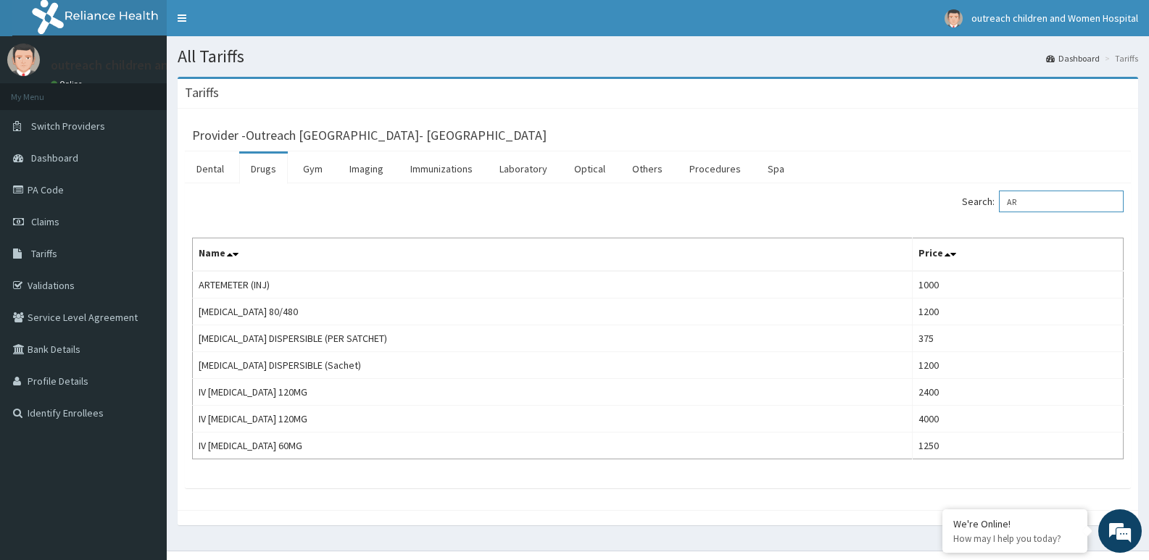
type input "A"
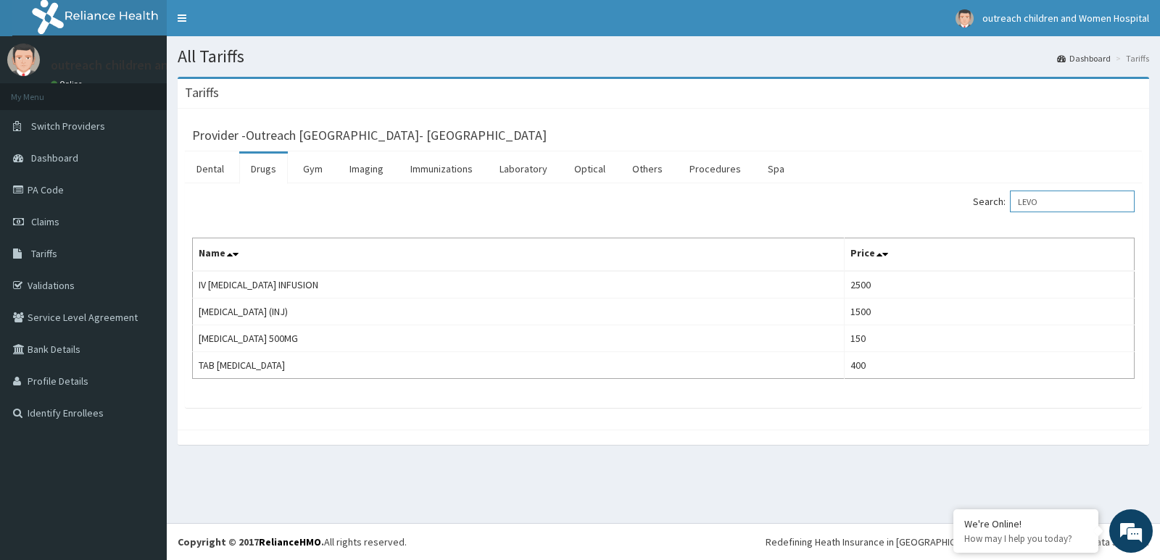
click at [1066, 212] on input "LEVO" at bounding box center [1072, 202] width 125 height 22
type input "L"
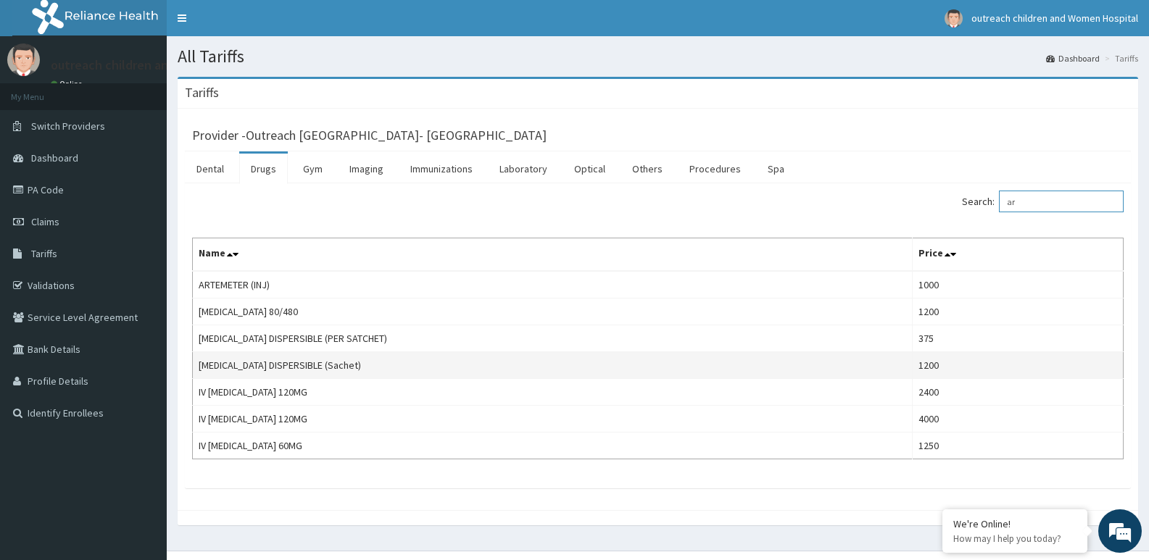
type input "a"
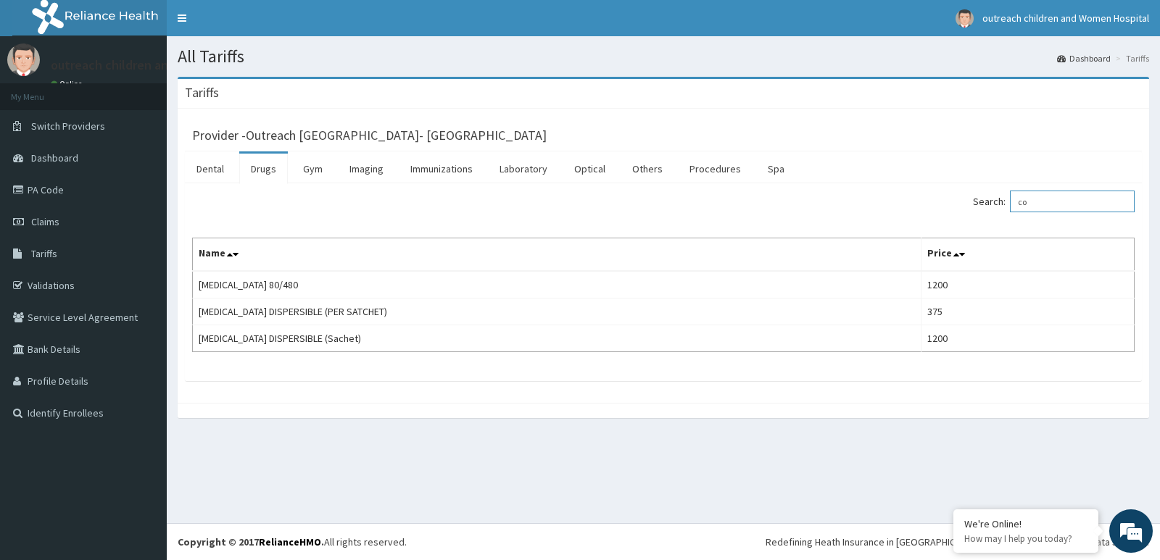
type input "c"
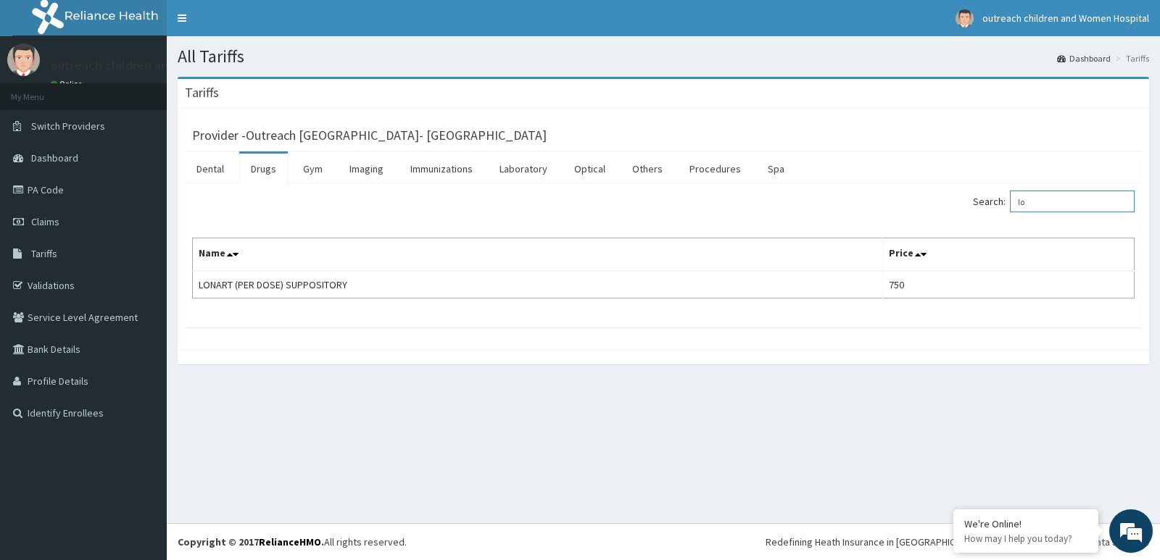
type input "l"
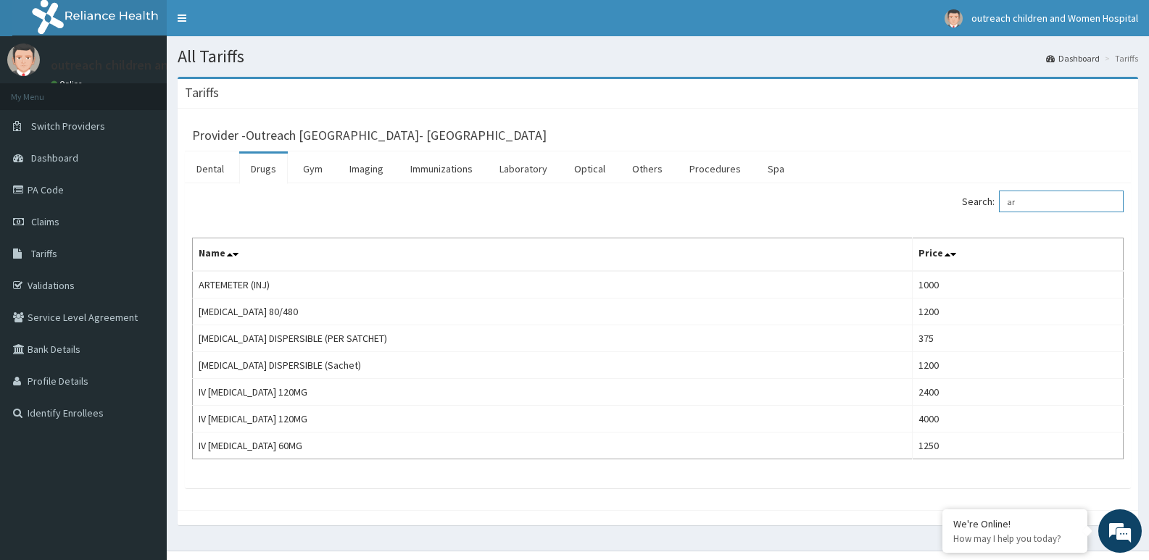
type input "a"
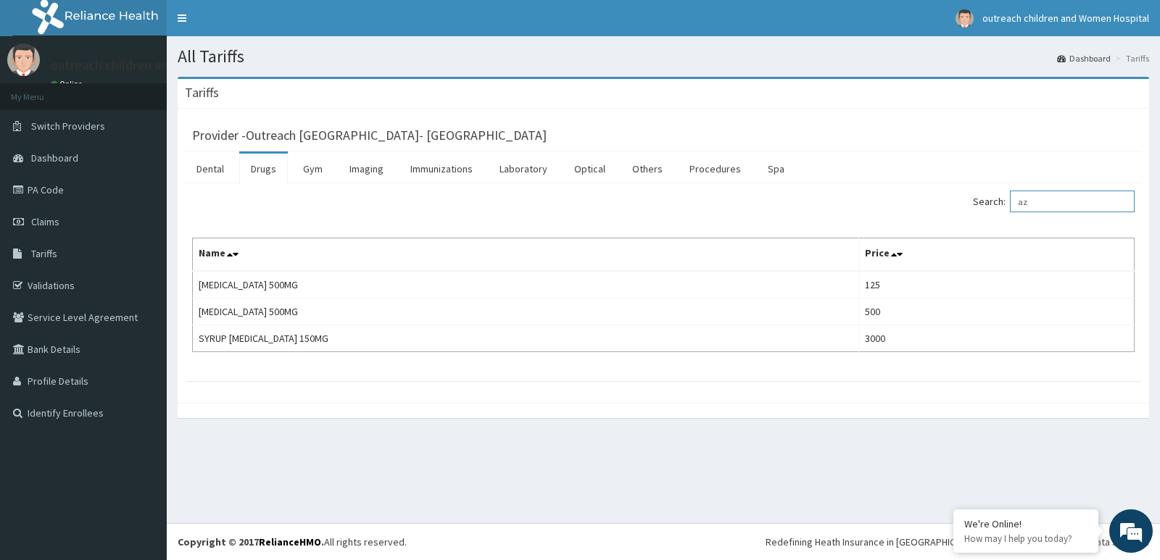
type input "a"
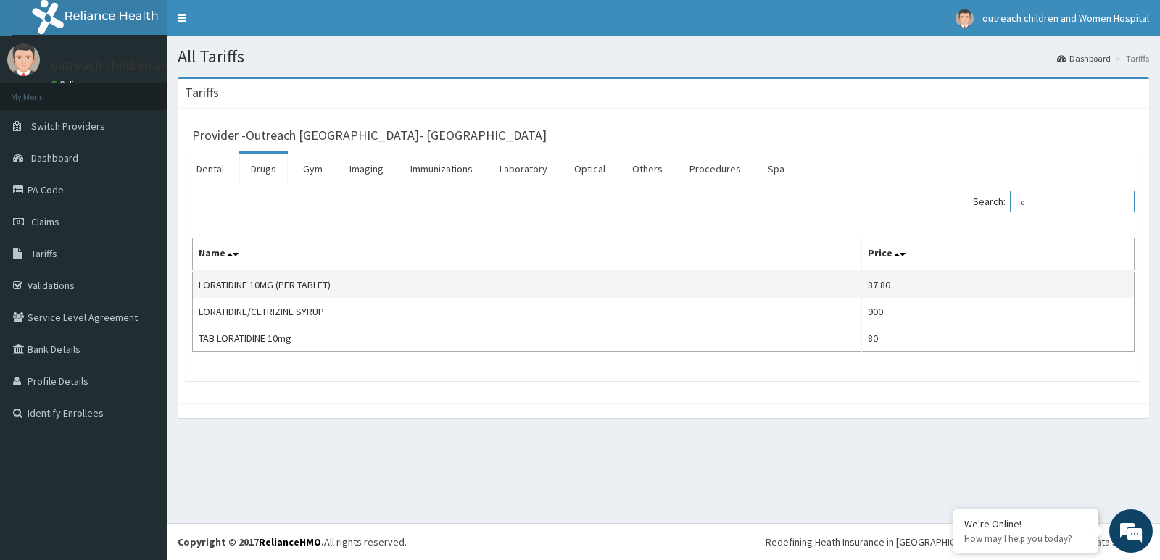
type input "l"
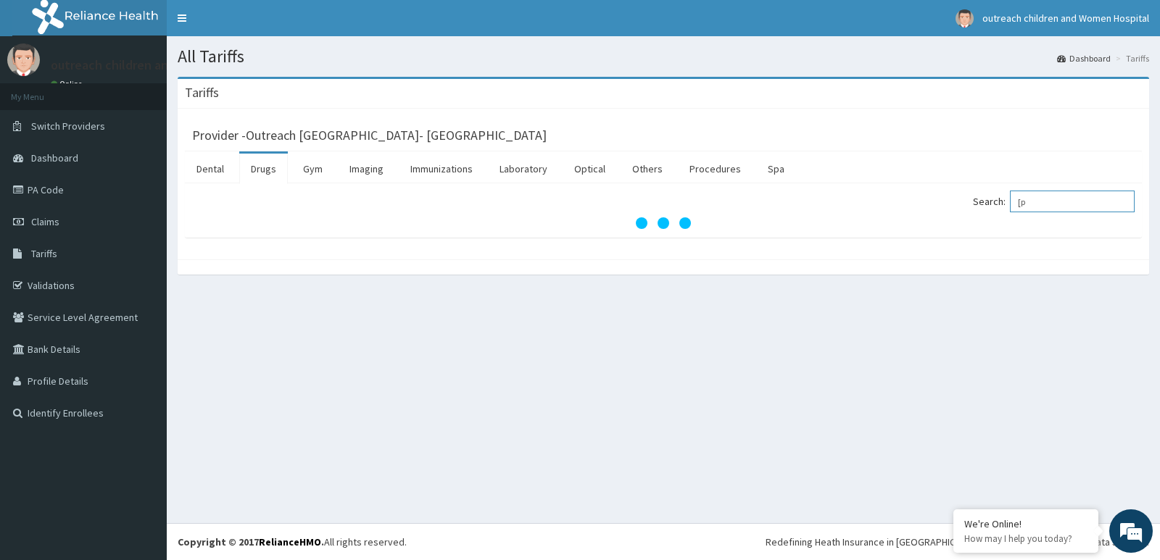
type input "["
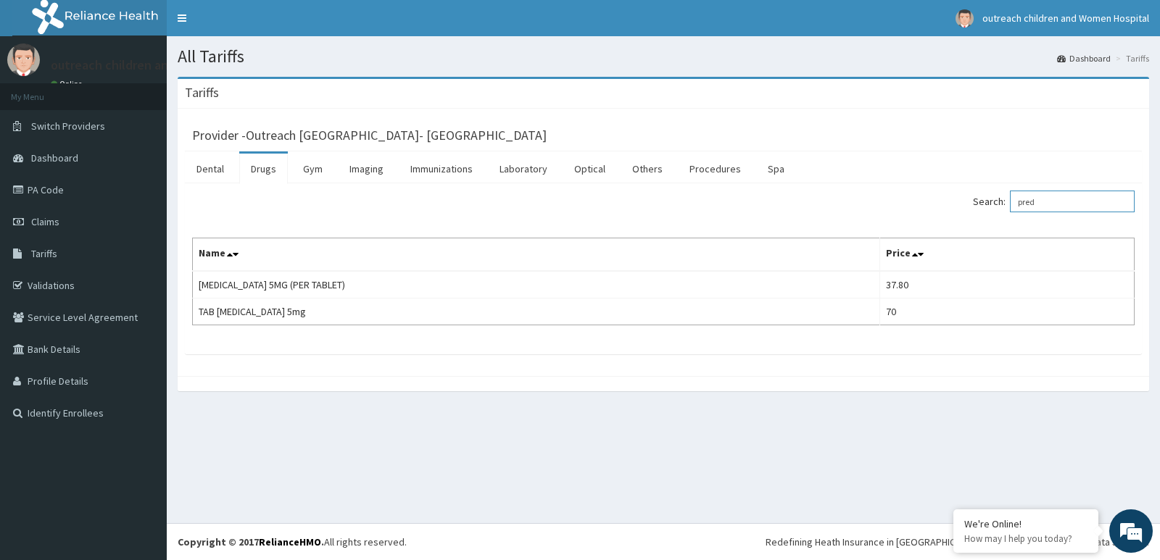
type input "pred"
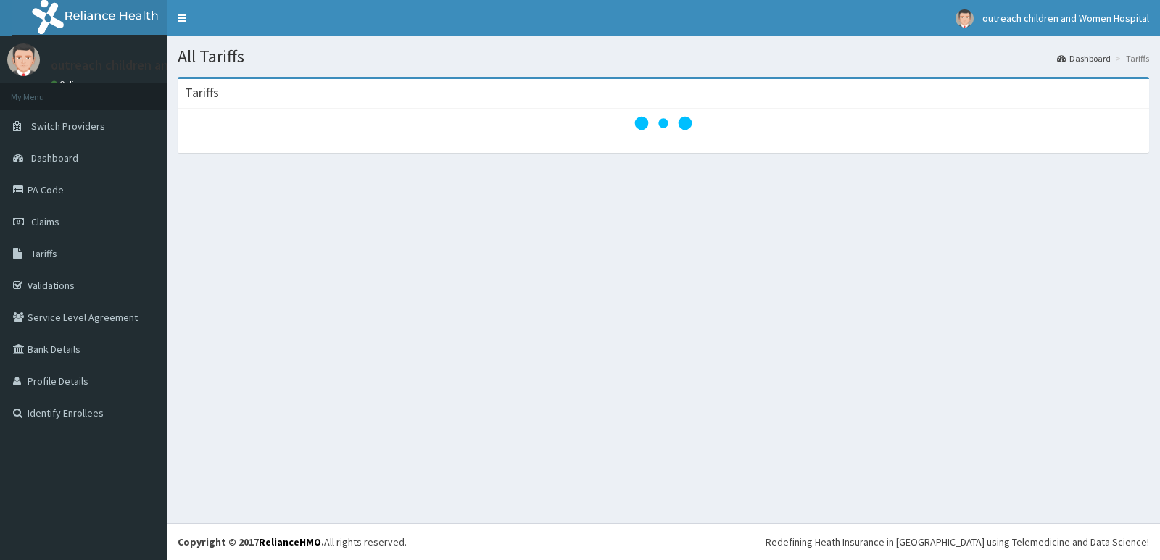
click at [892, 336] on div "All Tariffs Dashboard Tariffs [GEOGRAPHIC_DATA]" at bounding box center [663, 279] width 993 height 487
click at [879, 357] on div "All Tariffs Dashboard Tariffs [GEOGRAPHIC_DATA]" at bounding box center [663, 279] width 993 height 487
click at [842, 254] on div "All Tariffs Dashboard Tariffs [GEOGRAPHIC_DATA]" at bounding box center [663, 279] width 993 height 487
click at [829, 254] on div "All Tariffs Dashboard Tariffs [GEOGRAPHIC_DATA]" at bounding box center [663, 279] width 993 height 487
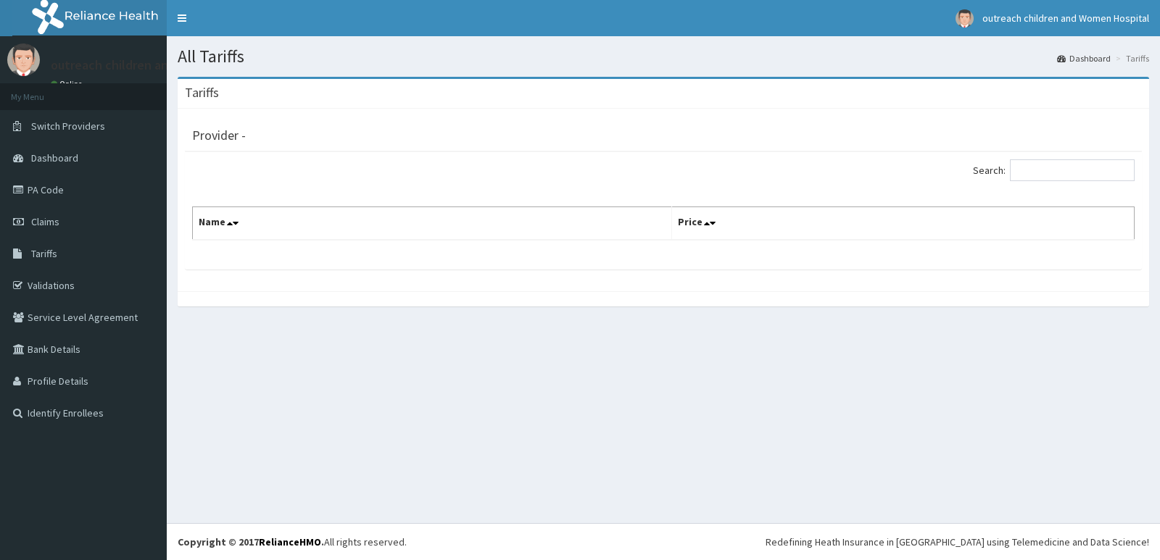
click at [750, 502] on div "All Tariffs Dashboard Tariffs [GEOGRAPHIC_DATA] Provider - Search: Name Price" at bounding box center [663, 279] width 993 height 487
click at [745, 522] on div "All Tariffs Dashboard Tariffs [GEOGRAPHIC_DATA] Provider - Search: Name Price" at bounding box center [663, 279] width 993 height 487
click at [767, 402] on div "All Tariffs Dashboard Tariffs [GEOGRAPHIC_DATA] Provider - Search: Name Price" at bounding box center [663, 279] width 993 height 487
drag, startPoint x: 408, startPoint y: 547, endPoint x: 357, endPoint y: 552, distance: 51.8
click at [382, 552] on footer "Redefining Heath Insurance in [GEOGRAPHIC_DATA] using Telemedicine and Data Sci…" at bounding box center [663, 541] width 993 height 37
